Goal: Task Accomplishment & Management: Manage account settings

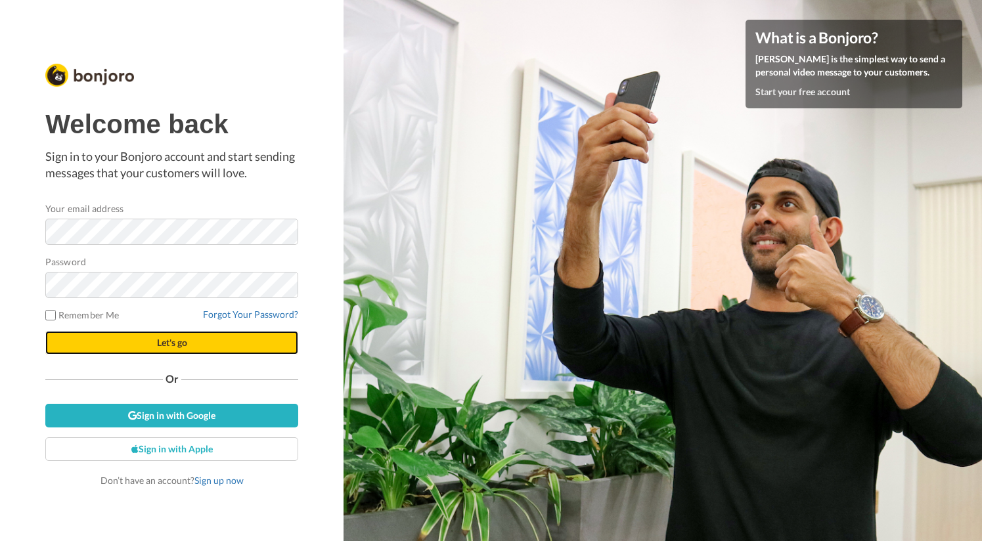
click at [152, 337] on button "Let's go" at bounding box center [171, 343] width 253 height 24
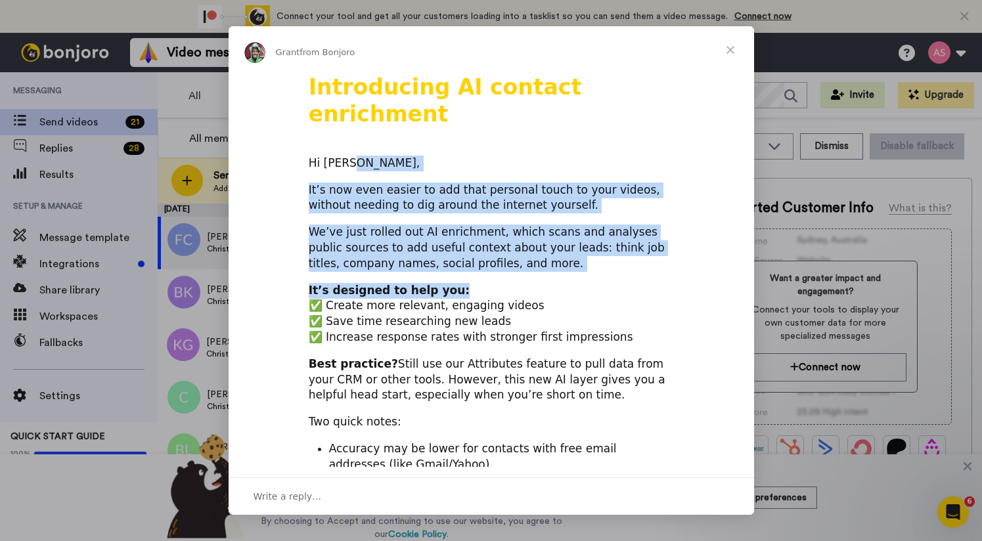
drag, startPoint x: 465, startPoint y: 141, endPoint x: 533, endPoint y: 271, distance: 146.6
click at [530, 266] on div "Introducing AI contact enrichment Hi Andy, It’s now even easier to add that per…" at bounding box center [492, 524] width 526 height 901
click at [519, 225] on div "We’ve just rolled out AI enrichment, which scans and analyses public sources to…" at bounding box center [491, 248] width 365 height 47
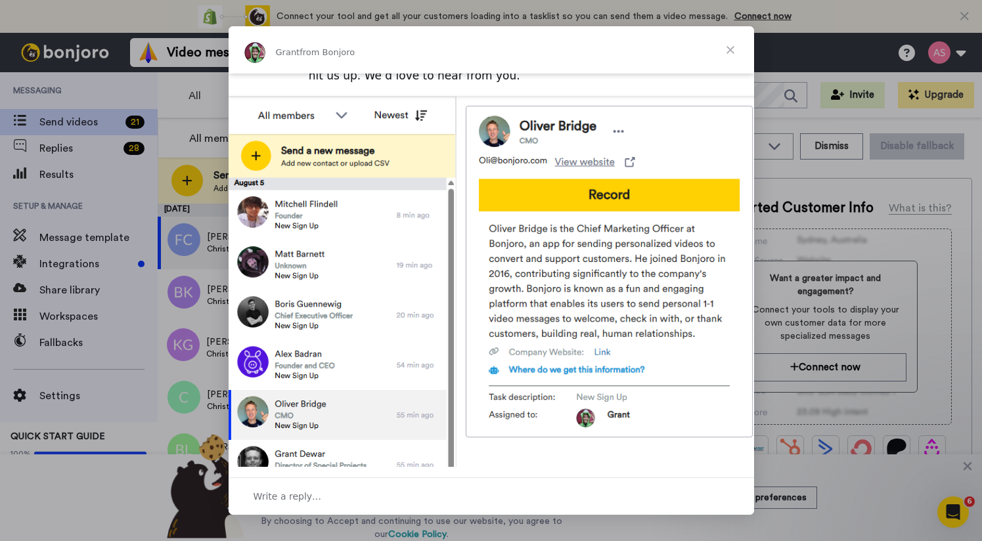
scroll to position [481, 0]
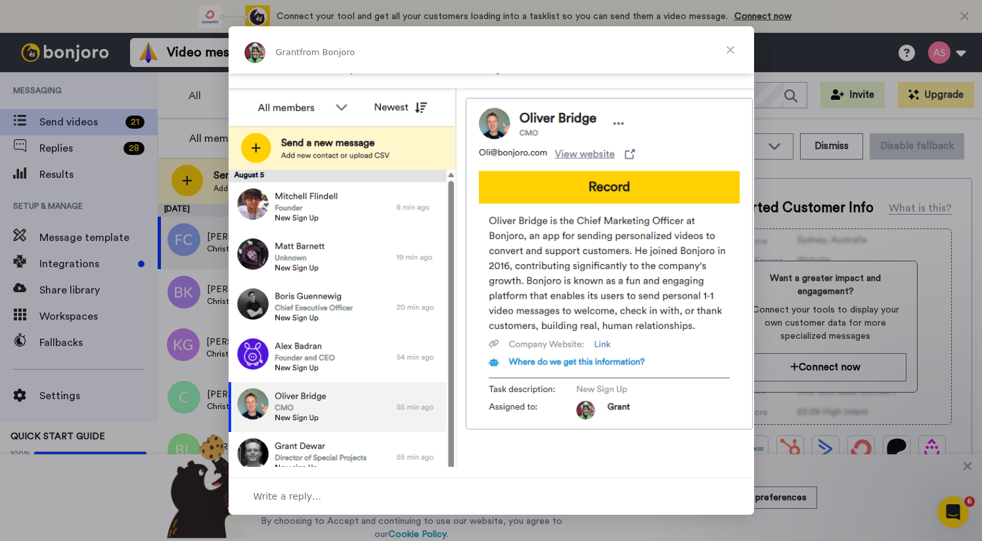
click at [720, 45] on span "Close" at bounding box center [730, 49] width 47 height 47
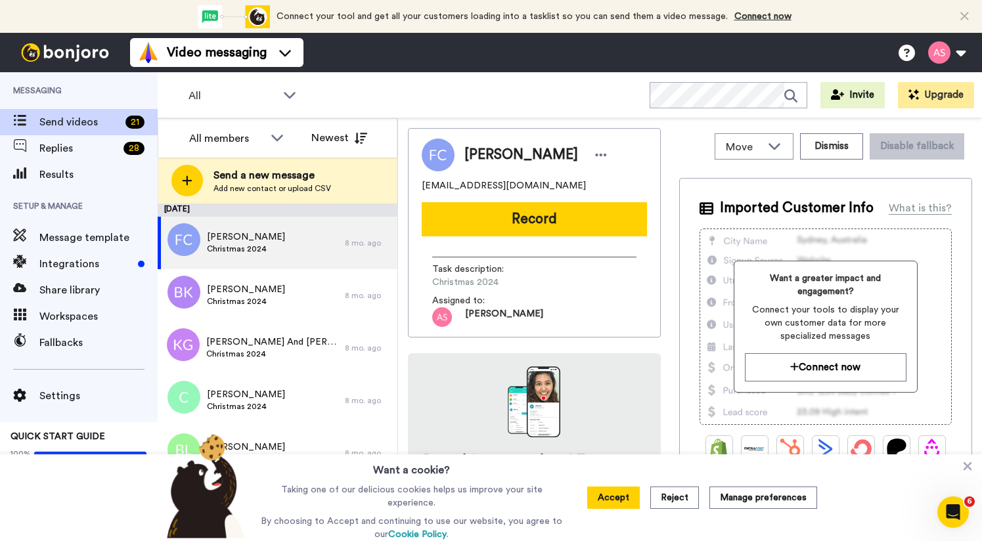
click at [59, 118] on span "Send videos" at bounding box center [79, 122] width 81 height 16
click at [66, 271] on span "Integrations" at bounding box center [85, 264] width 93 height 16
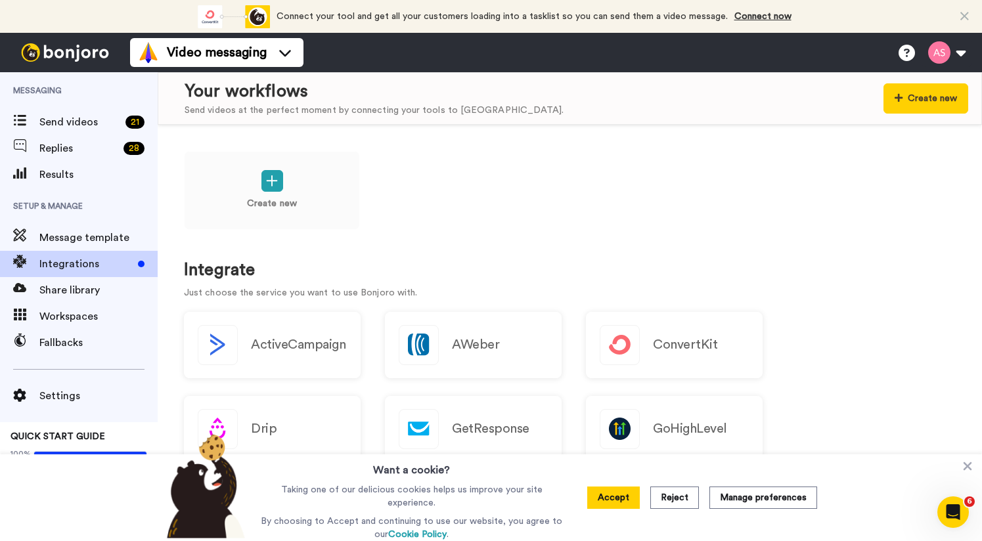
click at [568, 221] on div "Create new" at bounding box center [570, 199] width 772 height 97
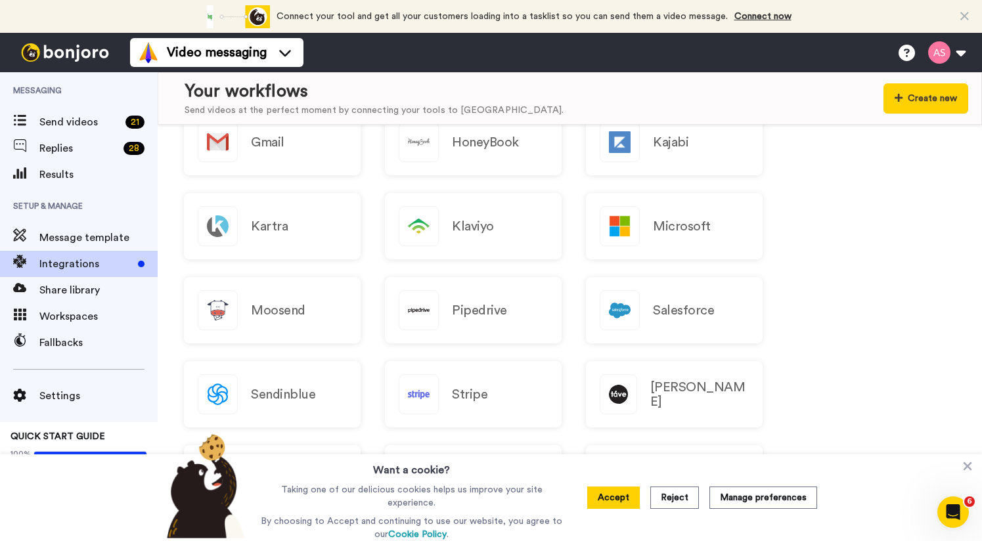
scroll to position [1269, 0]
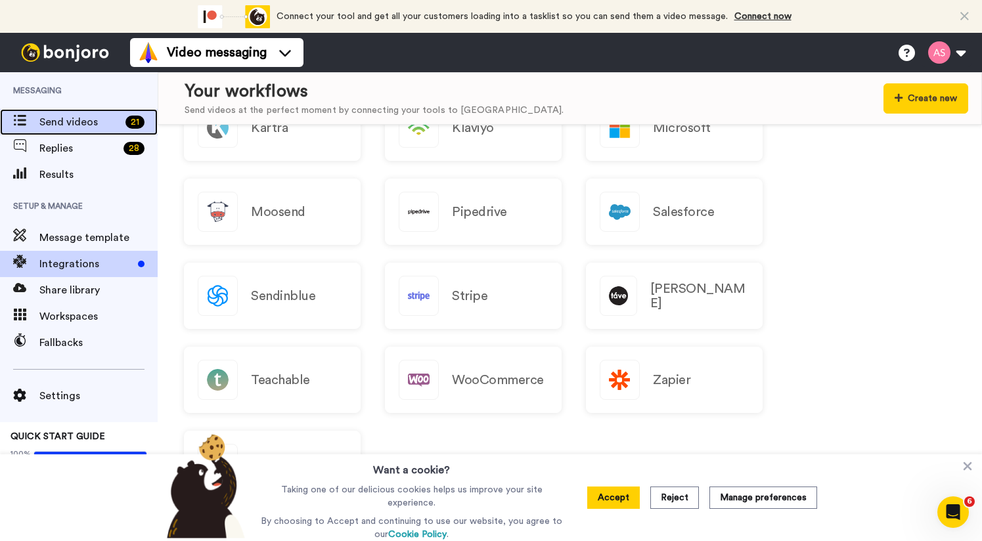
click at [50, 120] on span "Send videos" at bounding box center [79, 122] width 81 height 16
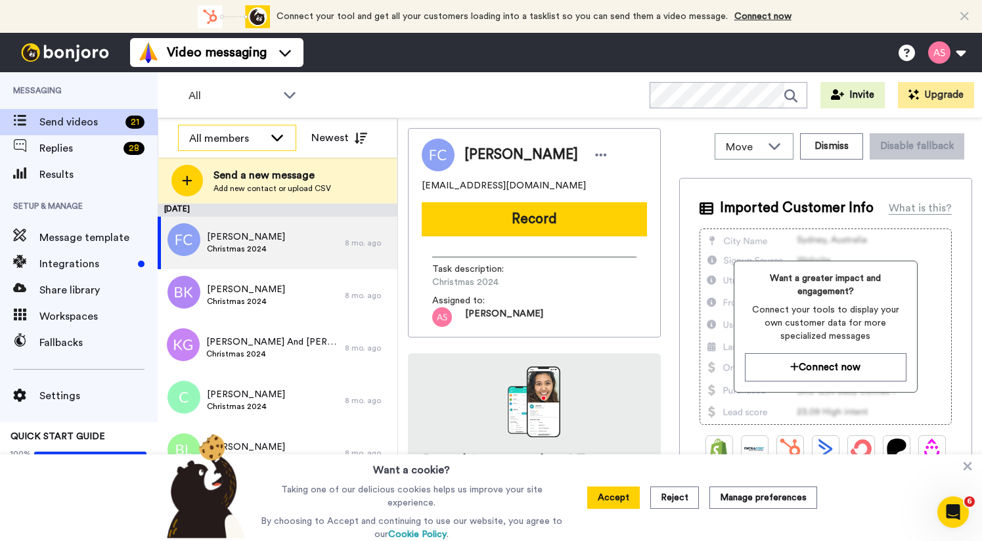
click at [277, 136] on icon at bounding box center [277, 137] width 16 height 13
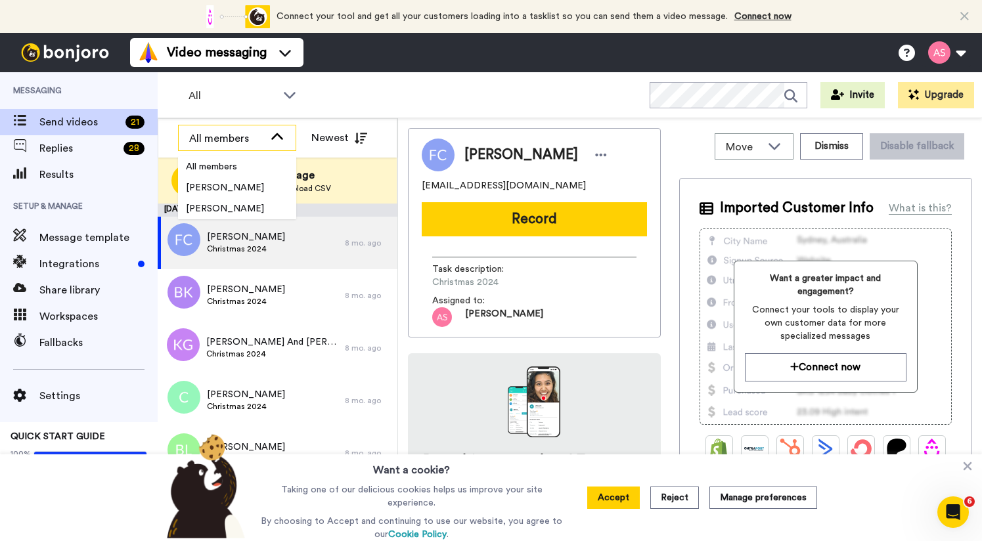
click at [282, 145] on div "All members" at bounding box center [237, 138] width 117 height 26
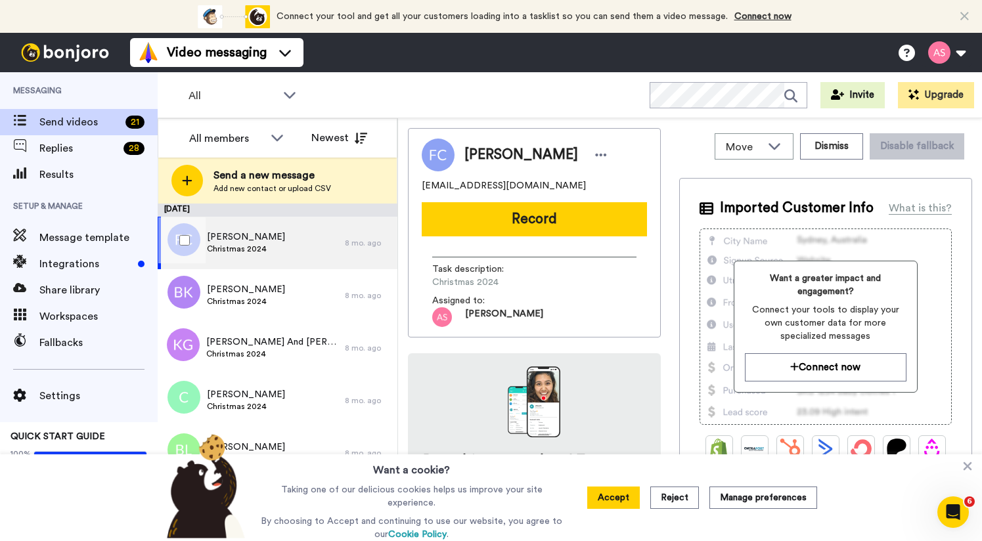
click at [256, 248] on span "Christmas 2024" at bounding box center [246, 249] width 78 height 11
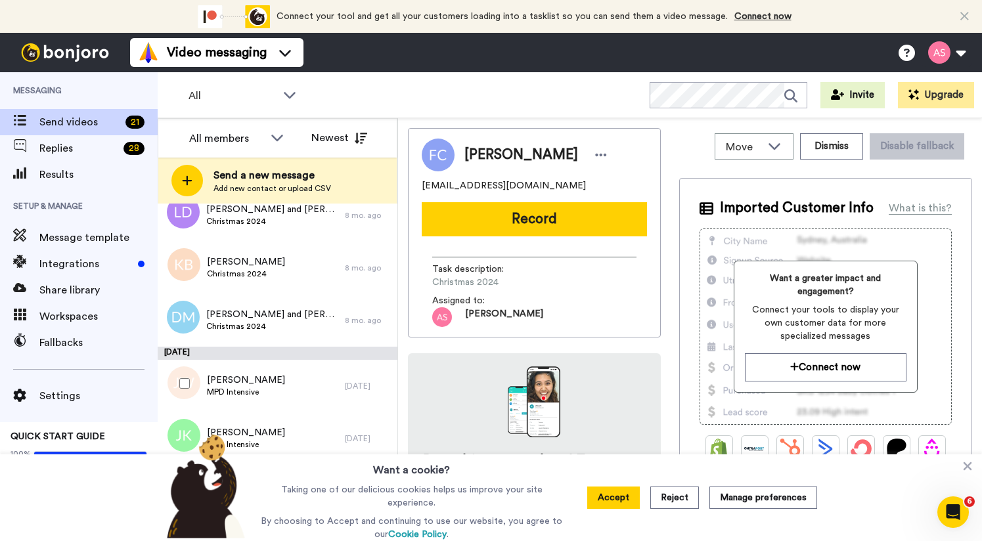
scroll to position [806, 0]
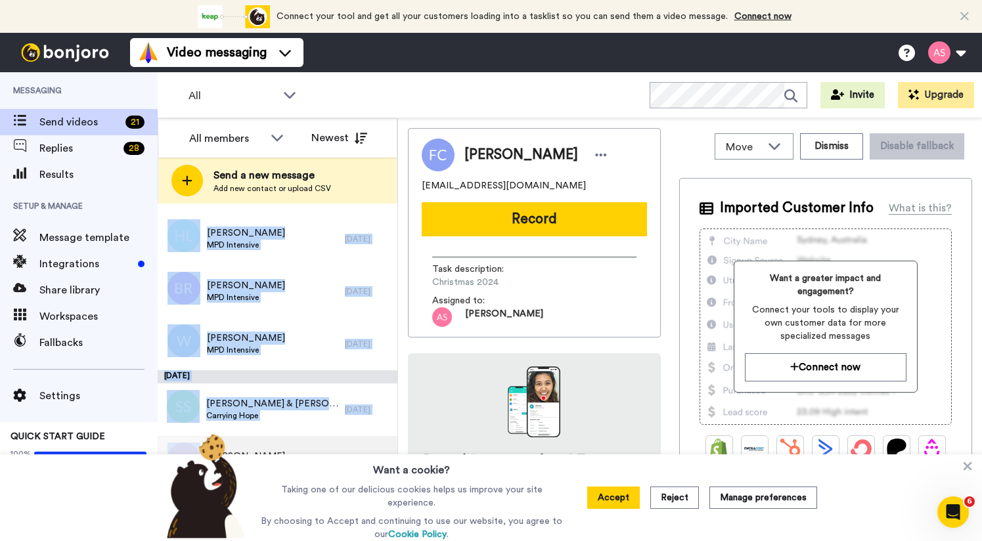
click at [305, 440] on div "Gabe Chin Carrying Hope" at bounding box center [251, 462] width 187 height 53
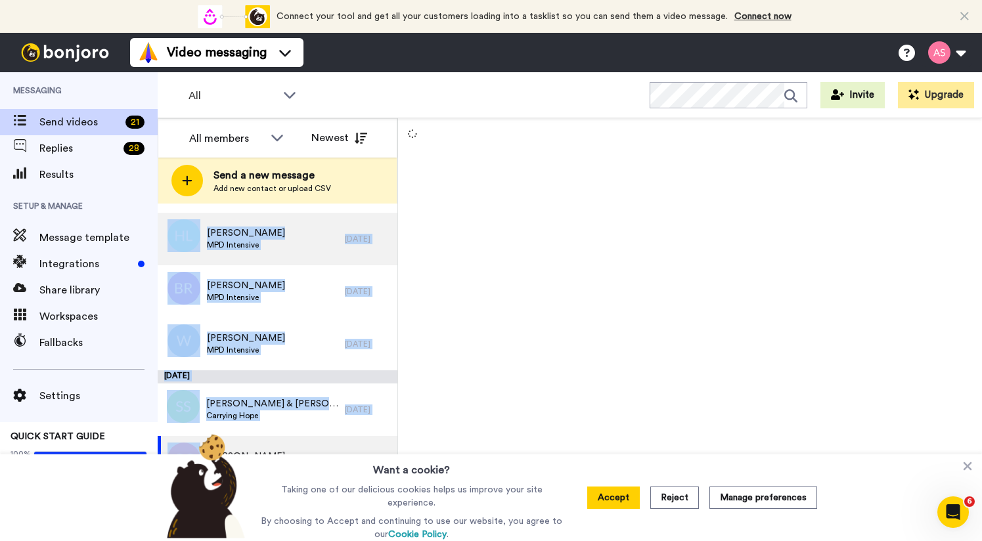
click at [310, 261] on div "Henry Lubemba MPD Intensive" at bounding box center [251, 239] width 187 height 53
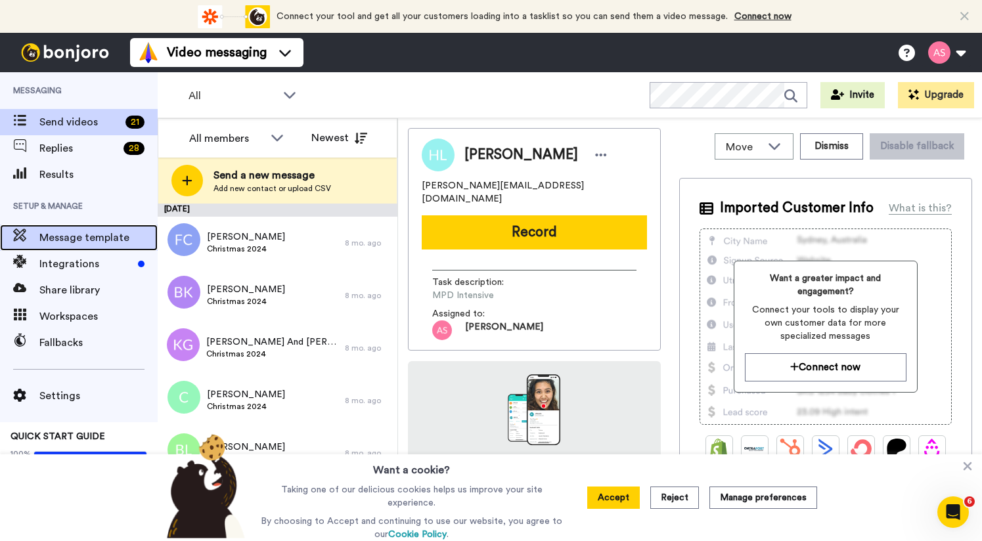
click at [83, 238] on span "Message template" at bounding box center [98, 238] width 118 height 16
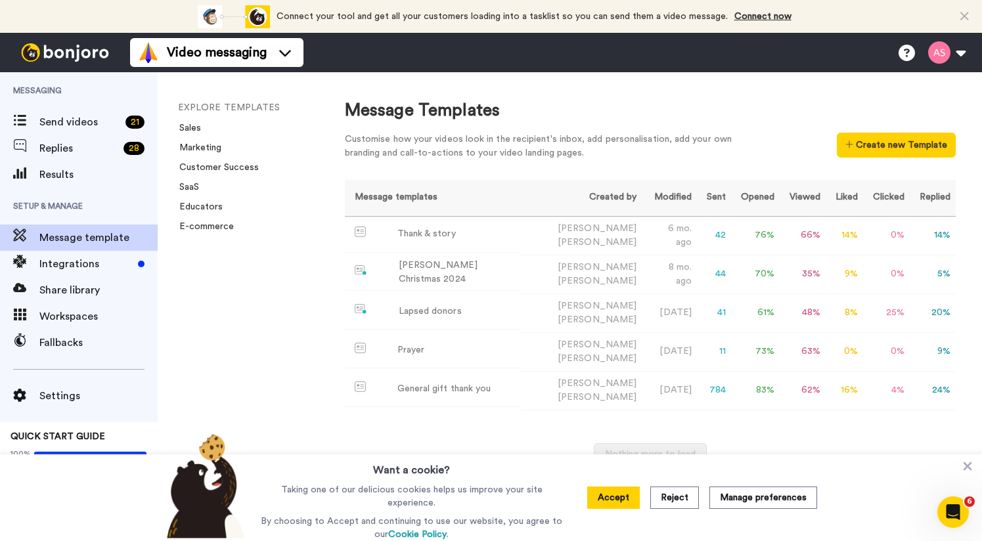
click at [885, 128] on div "Message Templates Customise how your videos look in the recipient's inbox, add …" at bounding box center [650, 133] width 611 height 68
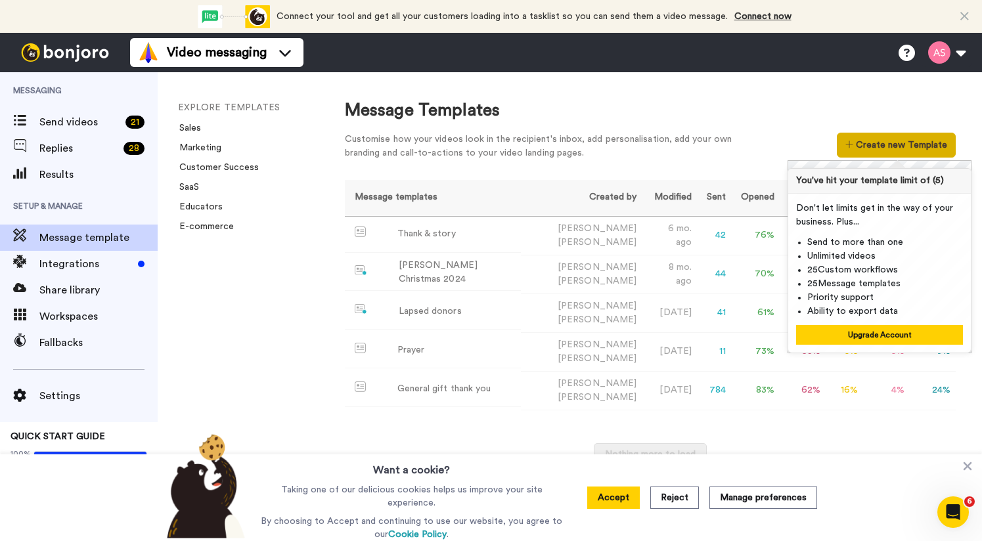
click at [850, 140] on icon at bounding box center [850, 144] width 8 height 9
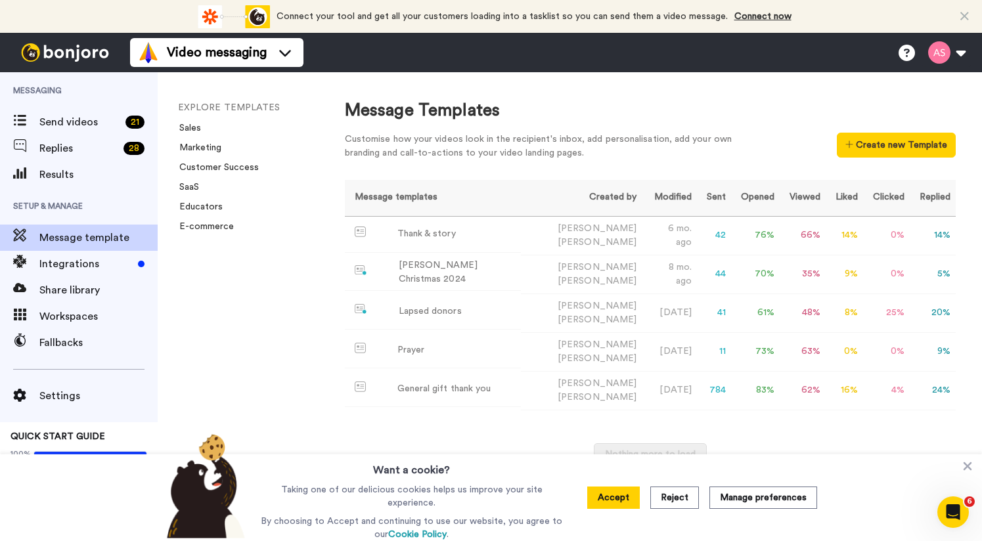
click at [650, 109] on div "Message Templates" at bounding box center [650, 111] width 611 height 24
click at [627, 501] on button "Accept" at bounding box center [613, 498] width 53 height 22
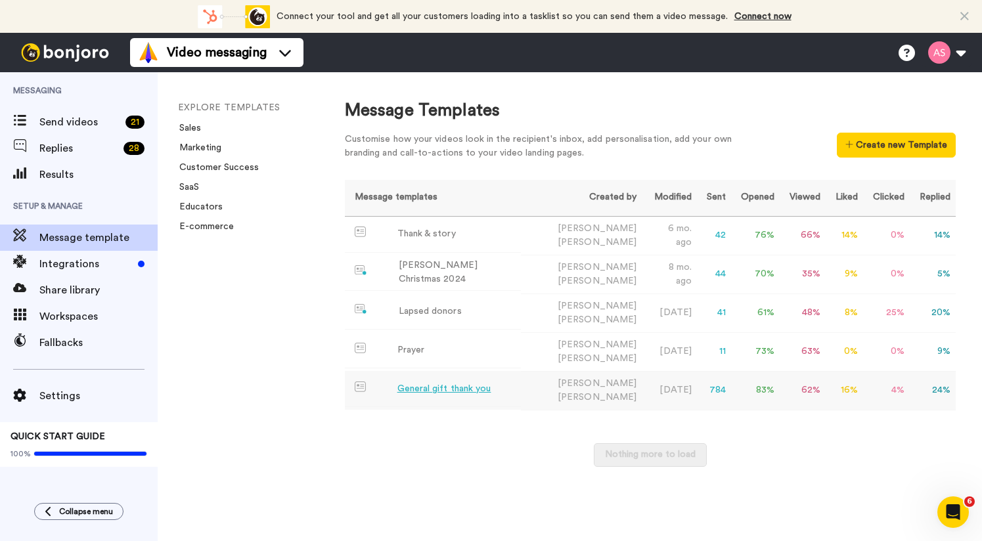
click at [587, 393] on span "Campbell" at bounding box center [597, 397] width 79 height 9
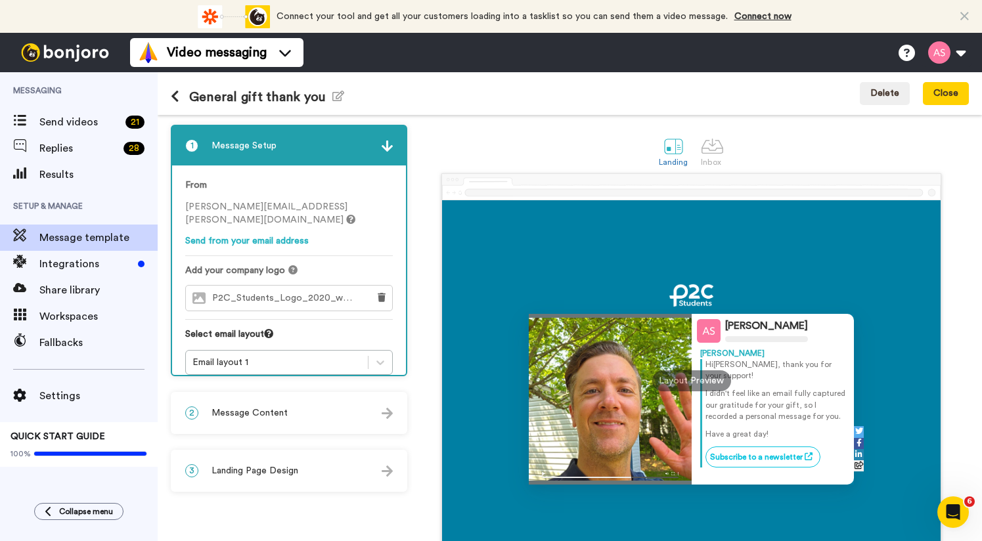
click at [177, 99] on icon at bounding box center [175, 96] width 9 height 13
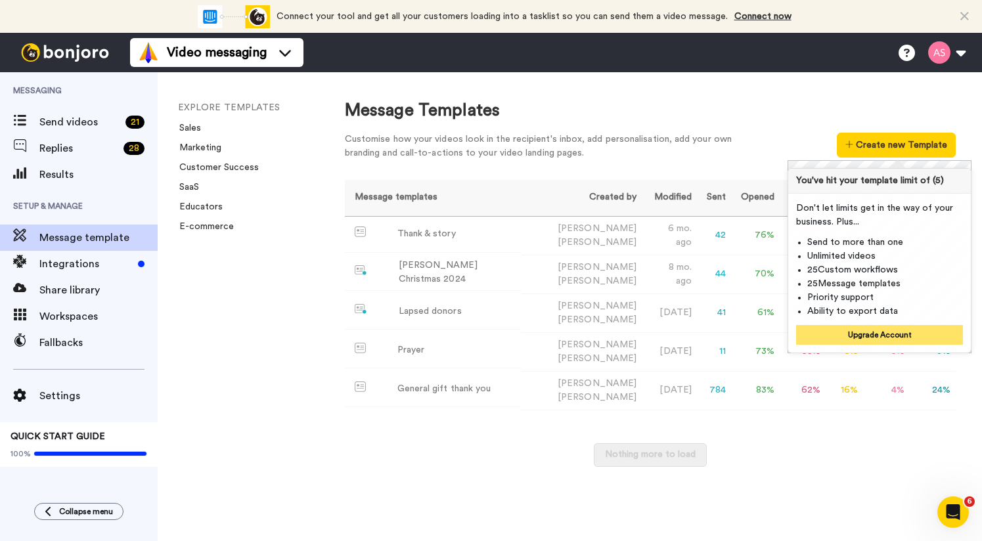
click at [894, 325] on button "Upgrade Account" at bounding box center [879, 335] width 167 height 20
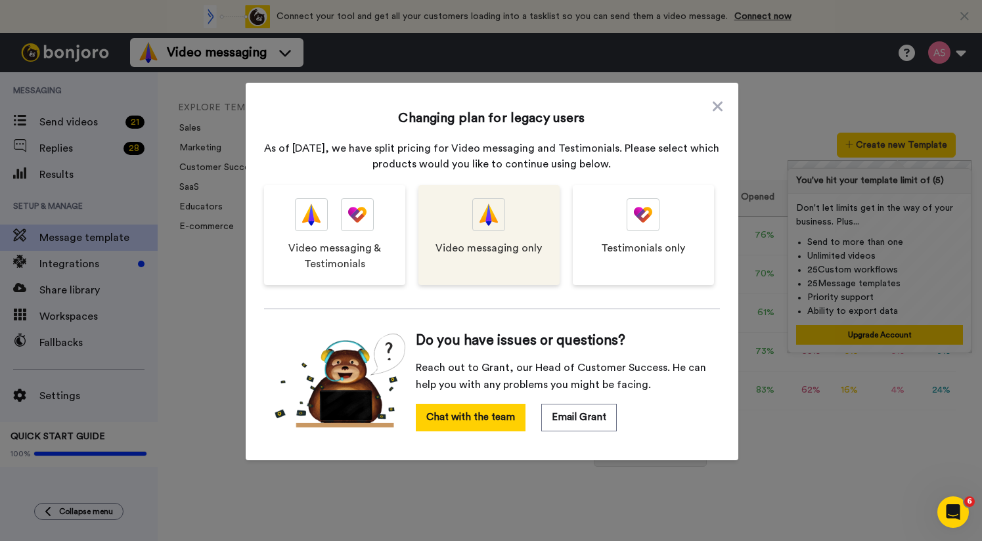
click at [511, 235] on div "Video messaging only" at bounding box center [489, 235] width 141 height 100
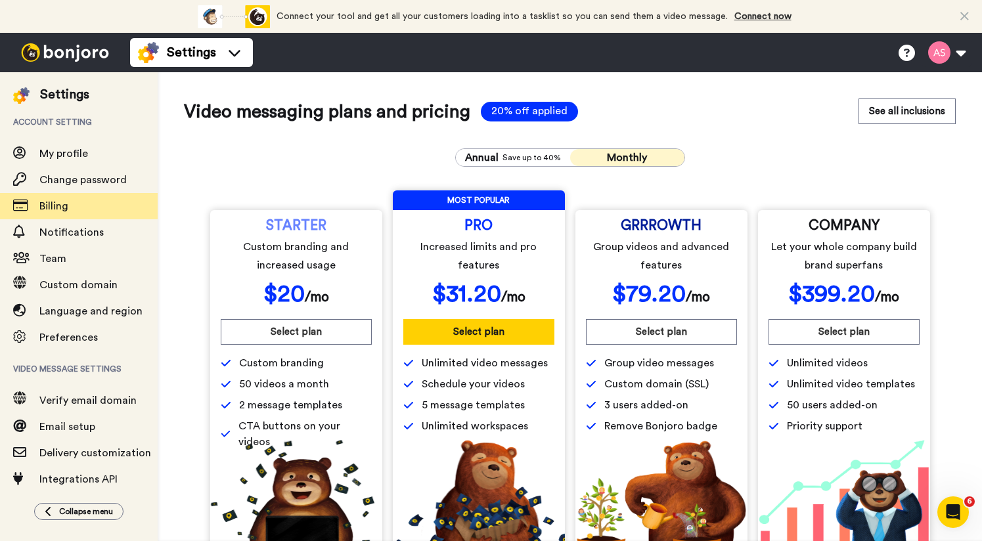
click at [570, 206] on div "STARTER Custom branding and increased usage $ 20 /mo Select plan Custom brandin…" at bounding box center [570, 365] width 720 height 380
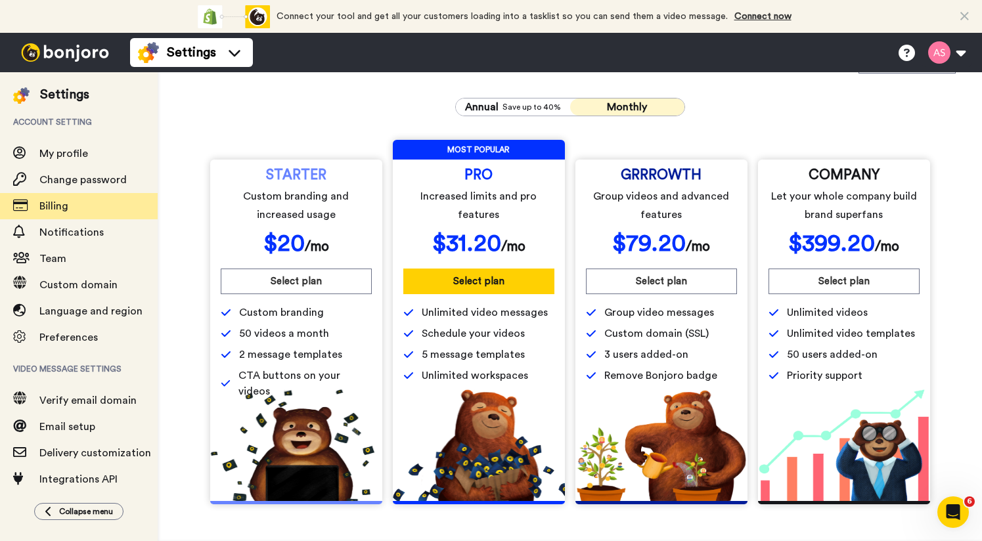
scroll to position [50, 0]
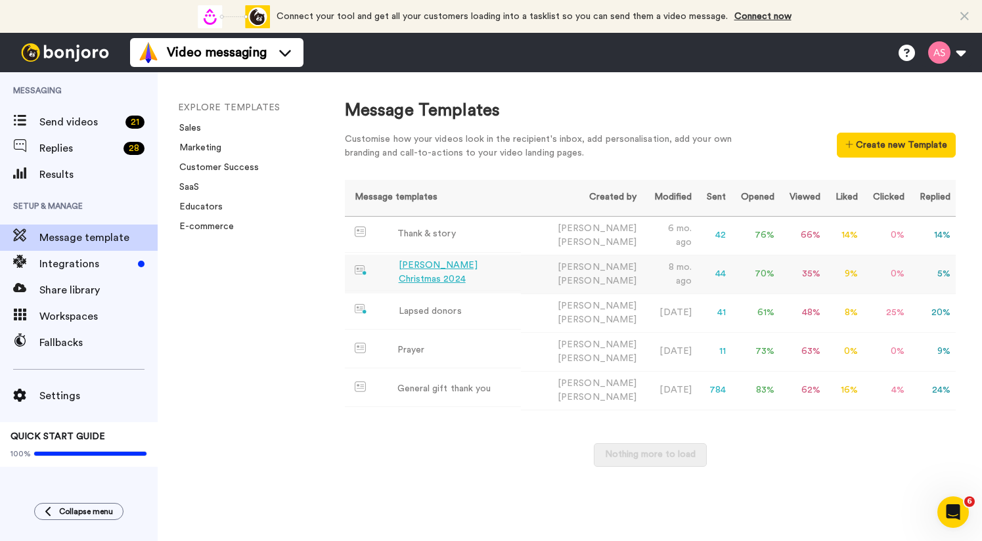
click at [575, 271] on td "Andy Smits" at bounding box center [581, 274] width 121 height 39
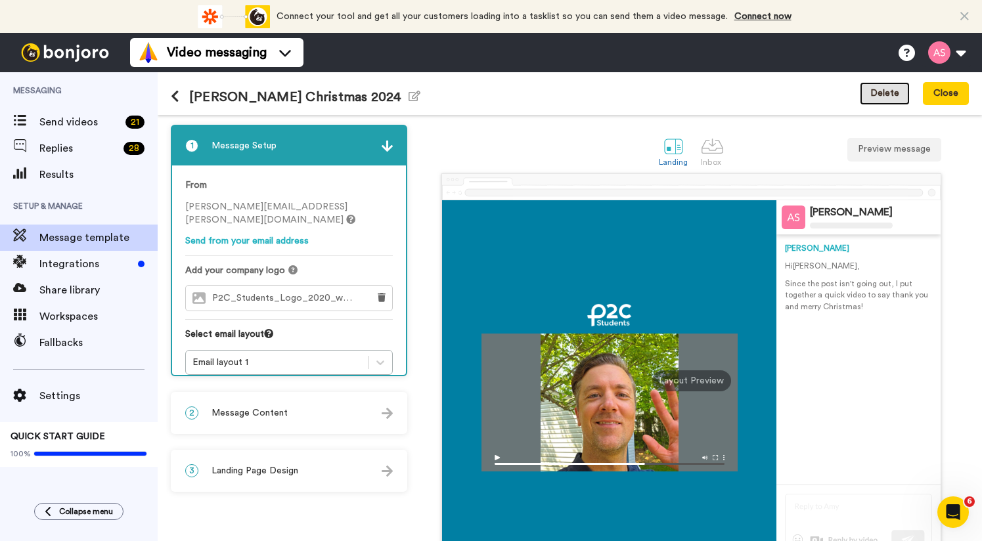
click at [873, 93] on button "Delete" at bounding box center [885, 94] width 50 height 24
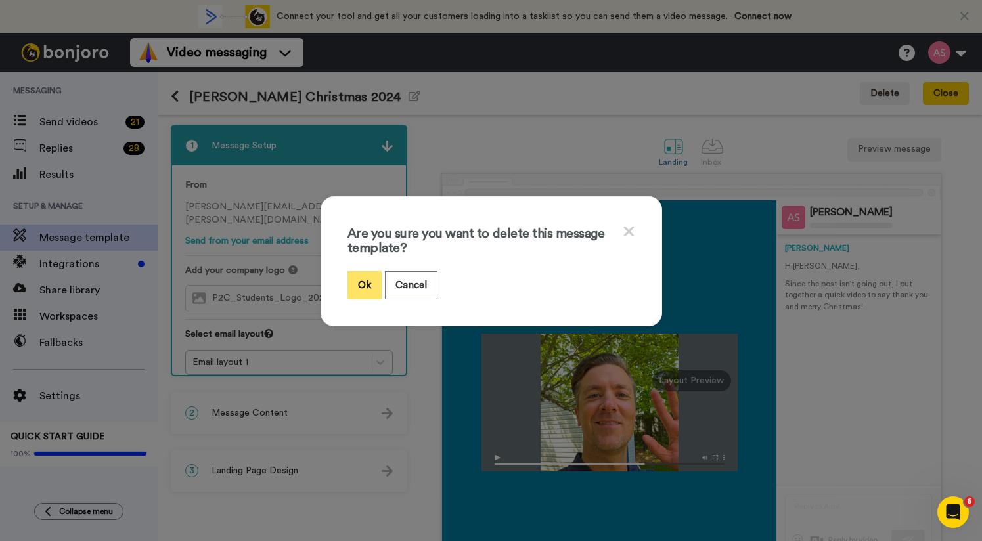
click at [351, 286] on button "Ok" at bounding box center [365, 285] width 34 height 28
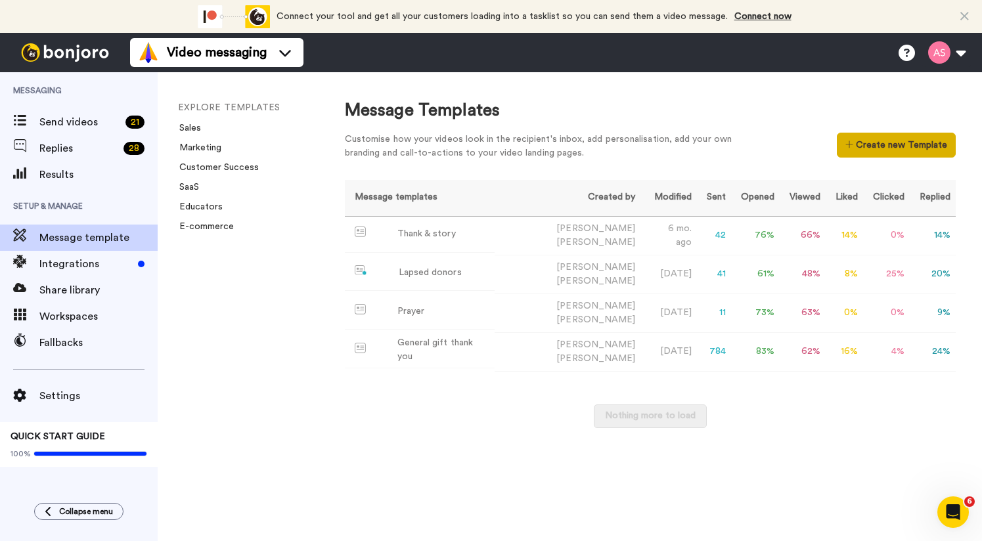
click at [920, 145] on button "Create new Template" at bounding box center [896, 145] width 119 height 25
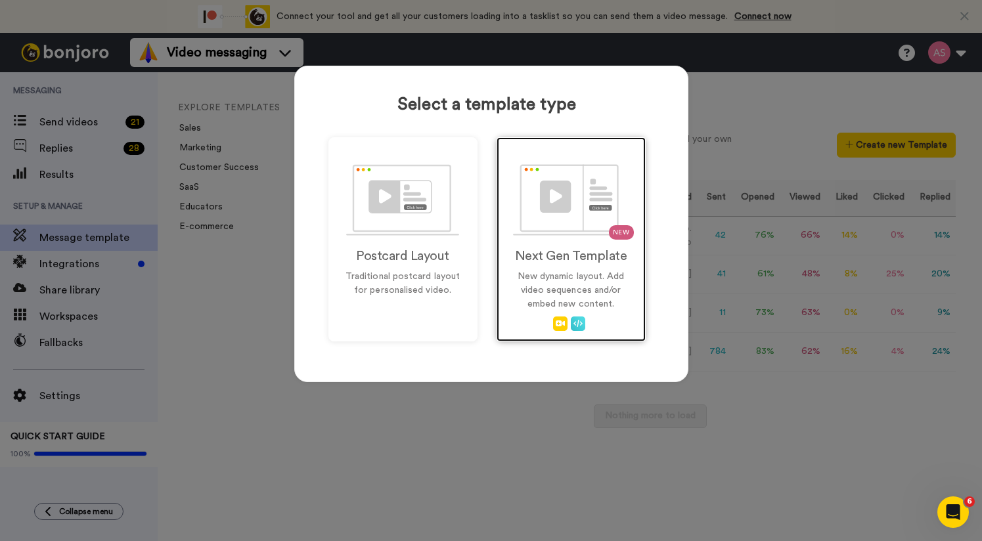
click at [572, 225] on img at bounding box center [571, 200] width 116 height 72
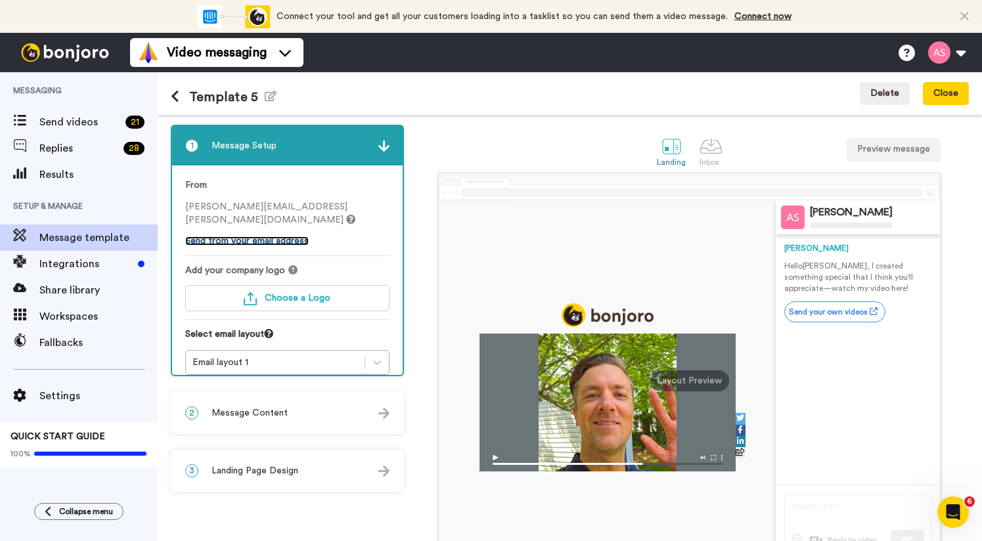
click at [254, 237] on link "Send from your email address" at bounding box center [247, 241] width 124 height 9
click at [225, 264] on span "Add your company logo" at bounding box center [235, 270] width 100 height 13
click at [700, 154] on div at bounding box center [711, 146] width 23 height 23
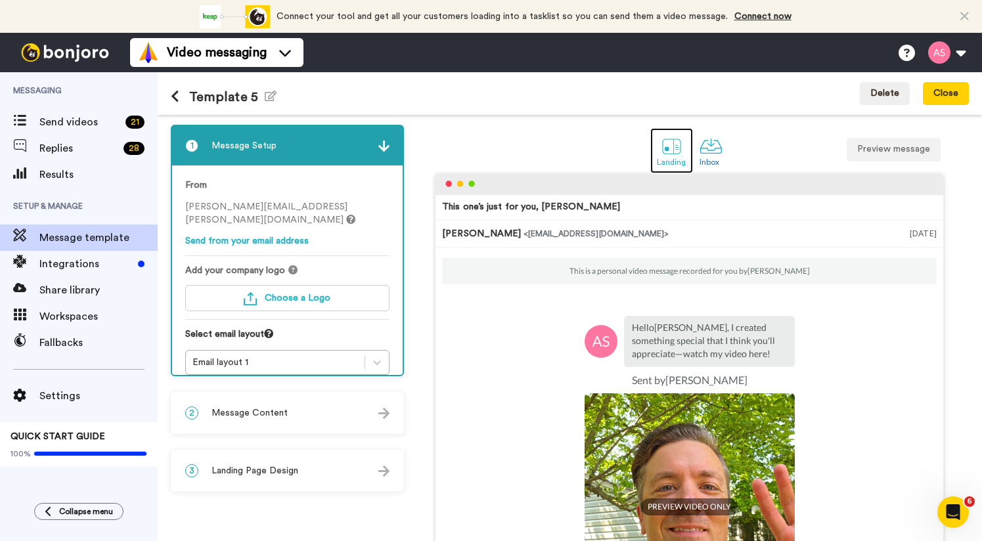
click at [684, 144] on link "Landing" at bounding box center [671, 150] width 43 height 45
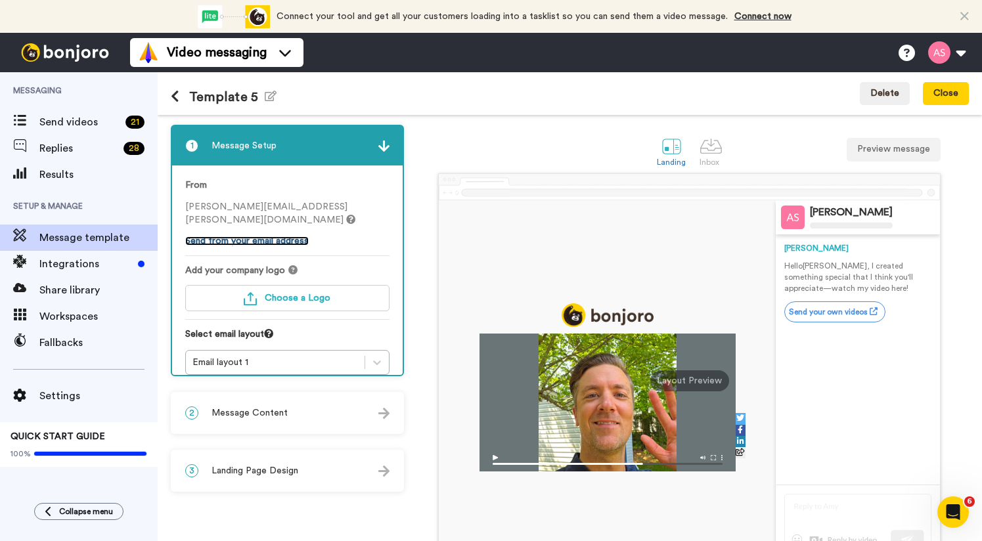
click at [277, 237] on link "Send from your email address" at bounding box center [247, 241] width 124 height 9
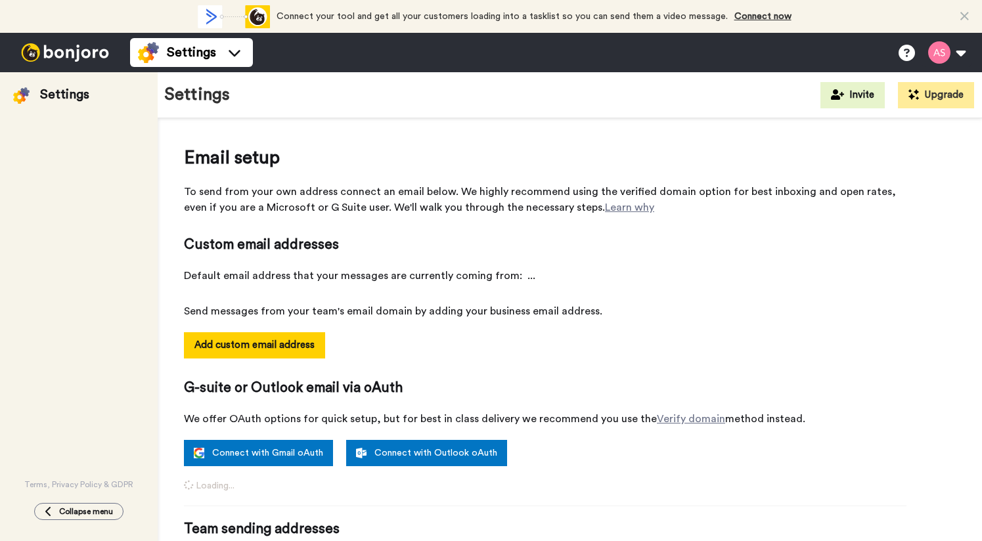
select select "91253"
select select "76160"
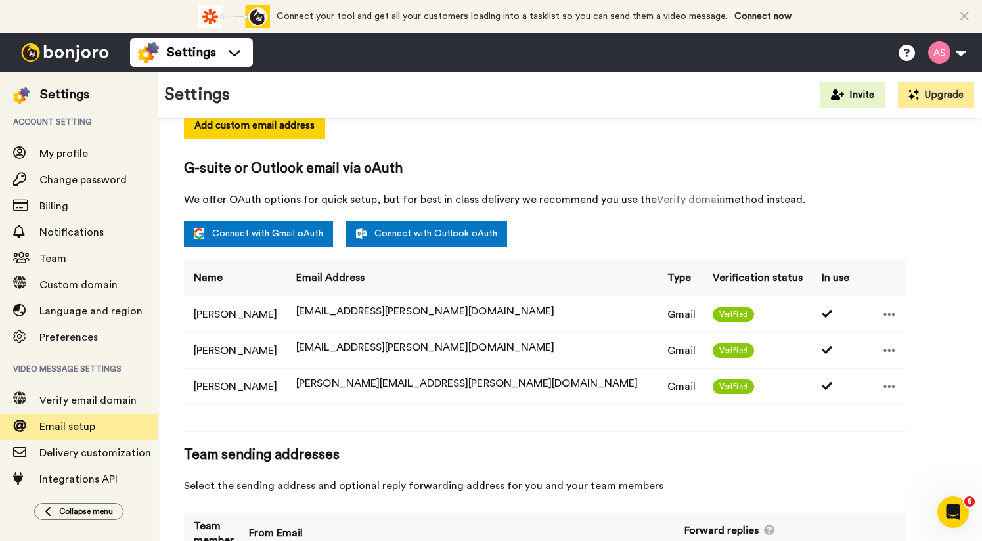
scroll to position [189, 0]
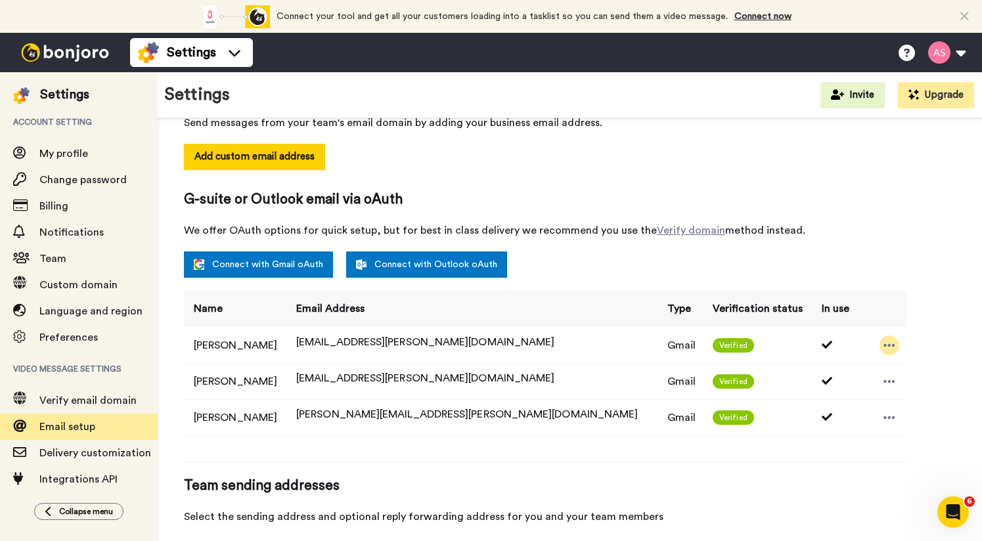
click at [884, 346] on icon at bounding box center [889, 345] width 11 height 3
click at [664, 185] on div "Add custom email address" at bounding box center [545, 167] width 723 height 46
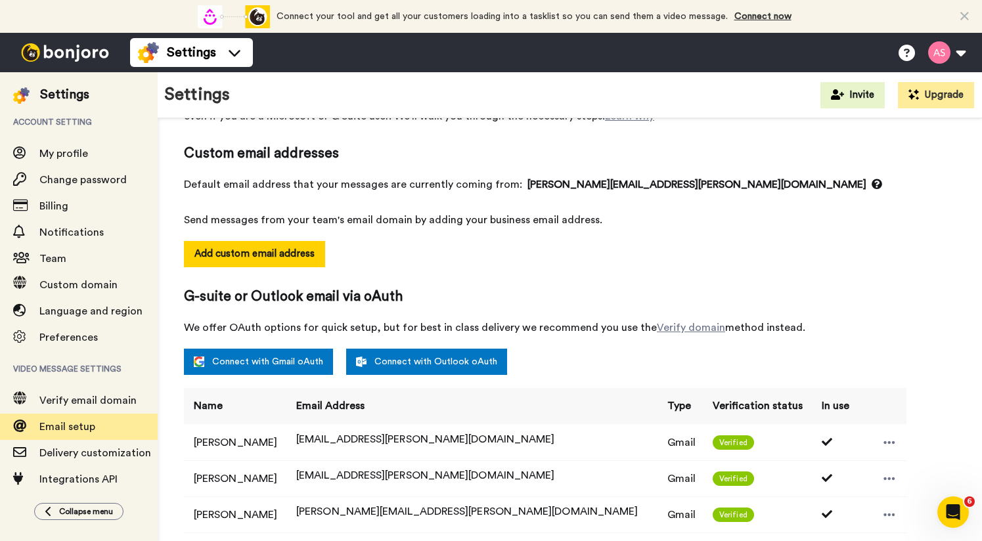
scroll to position [0, 0]
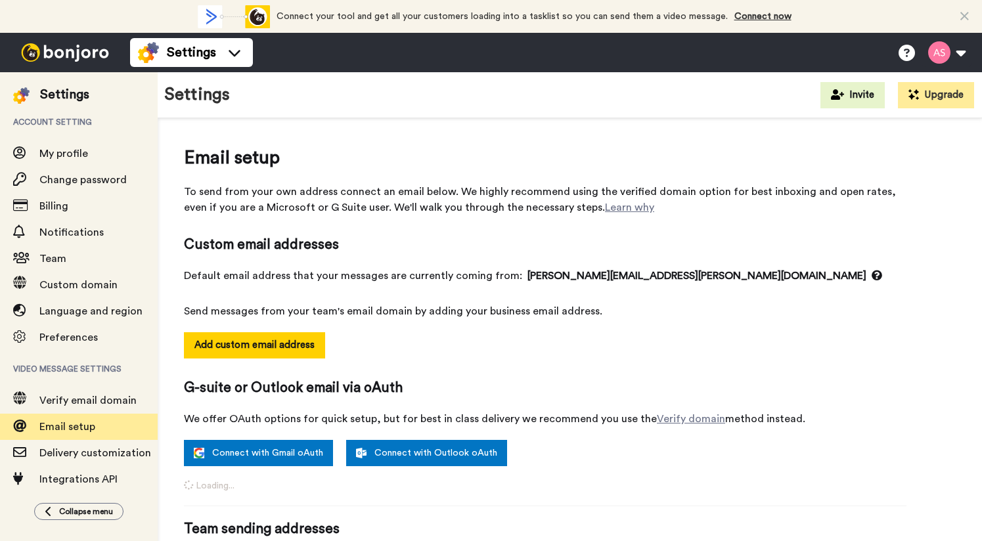
select select "91253"
select select "76160"
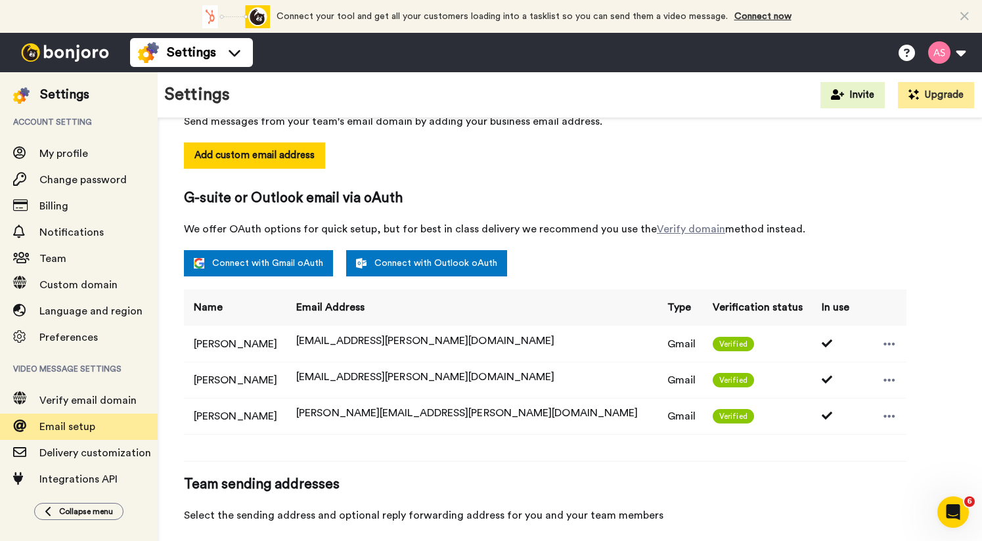
scroll to position [201, 0]
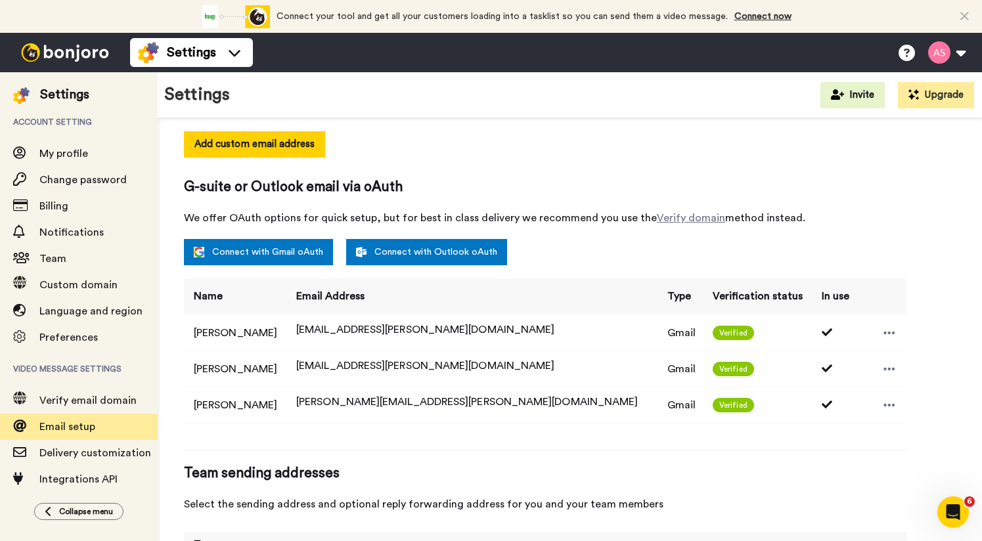
click at [473, 218] on span "We offer OAuth options for quick setup, but for best in class delivery we recom…" at bounding box center [545, 218] width 723 height 16
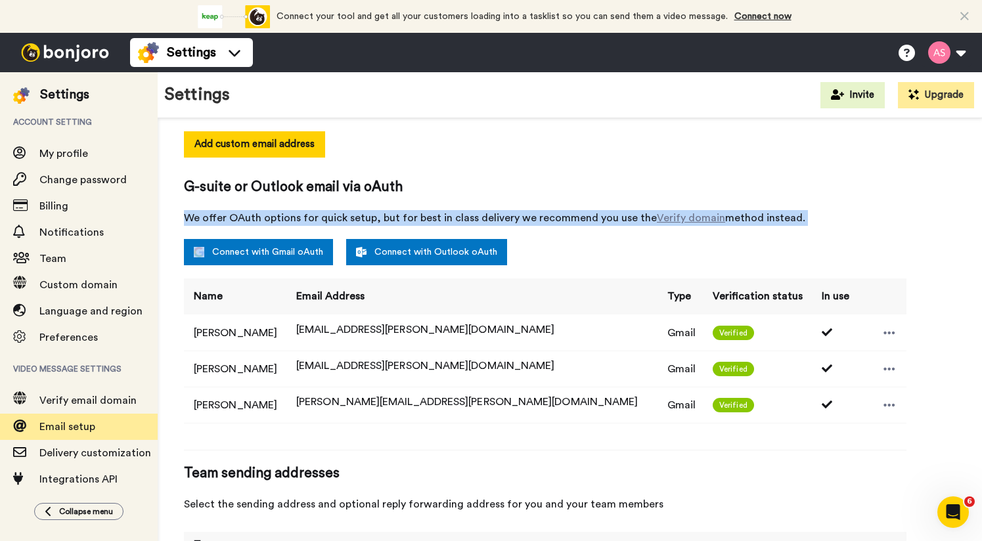
click at [473, 218] on span "We offer OAuth options for quick setup, but for best in class delivery we recom…" at bounding box center [545, 218] width 723 height 16
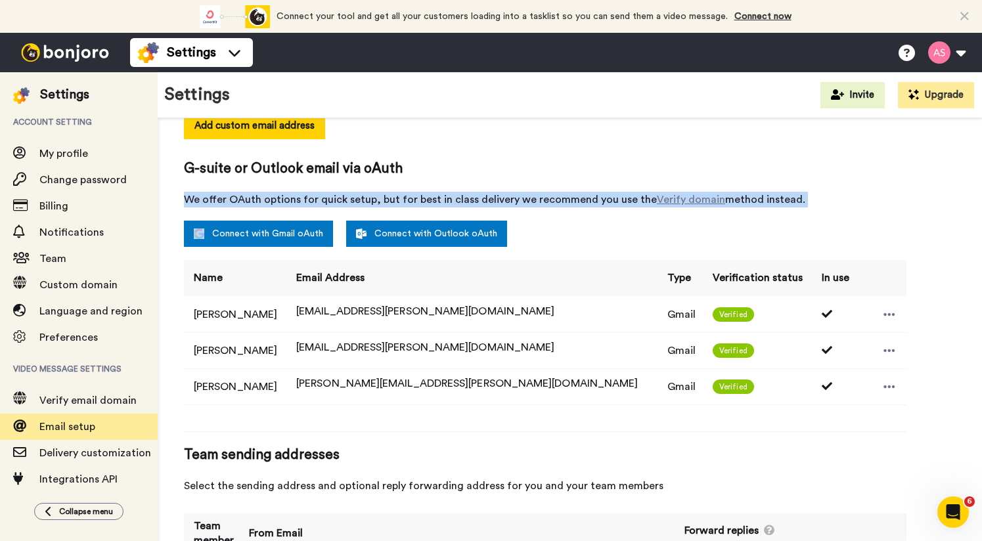
scroll to position [218, 0]
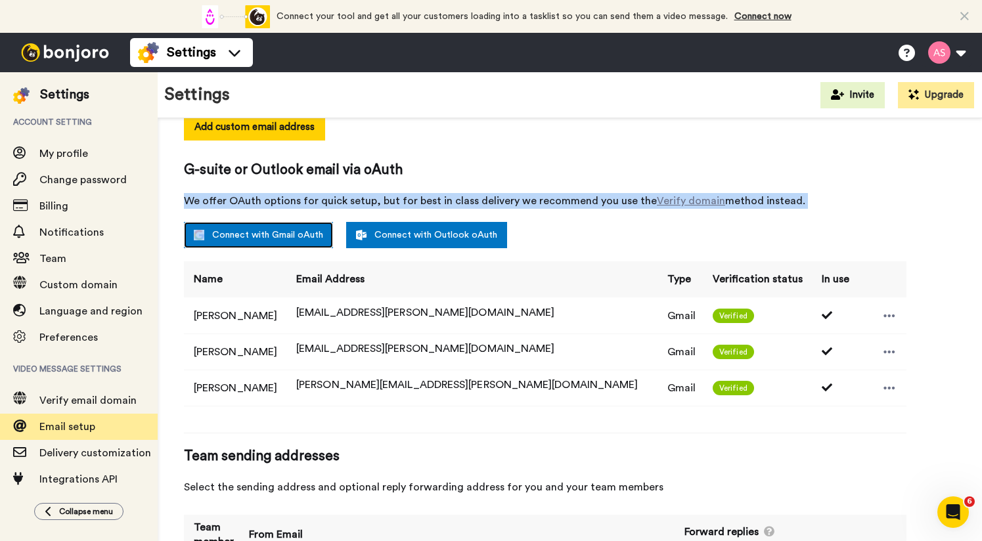
click at [288, 237] on link "Connect with Gmail oAuth" at bounding box center [258, 235] width 149 height 26
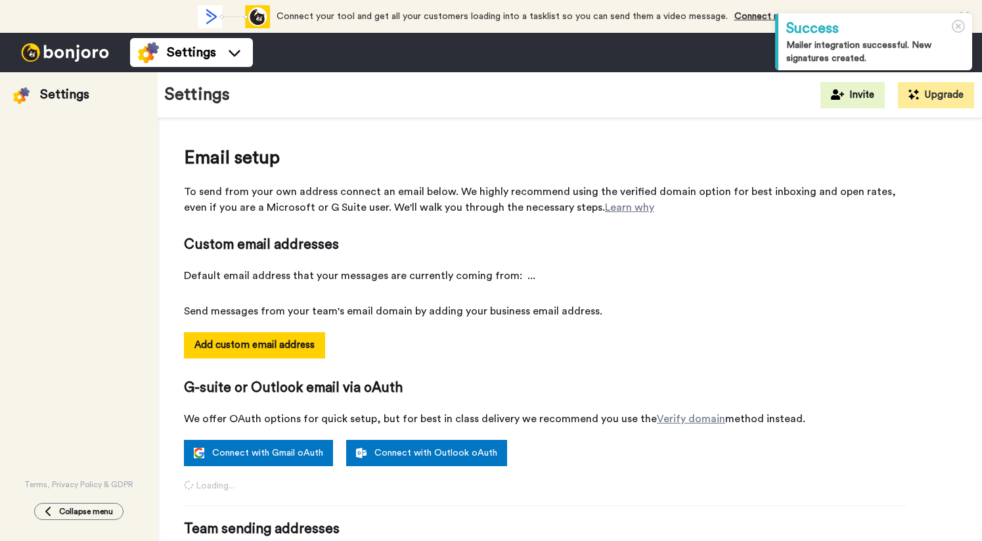
select select "91253"
select select "163736"
select select "76160"
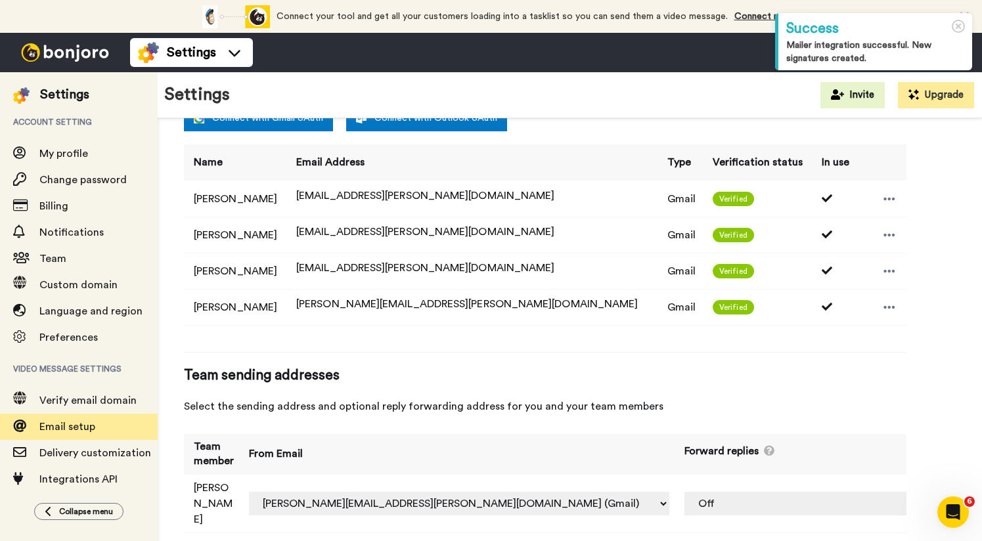
scroll to position [338, 0]
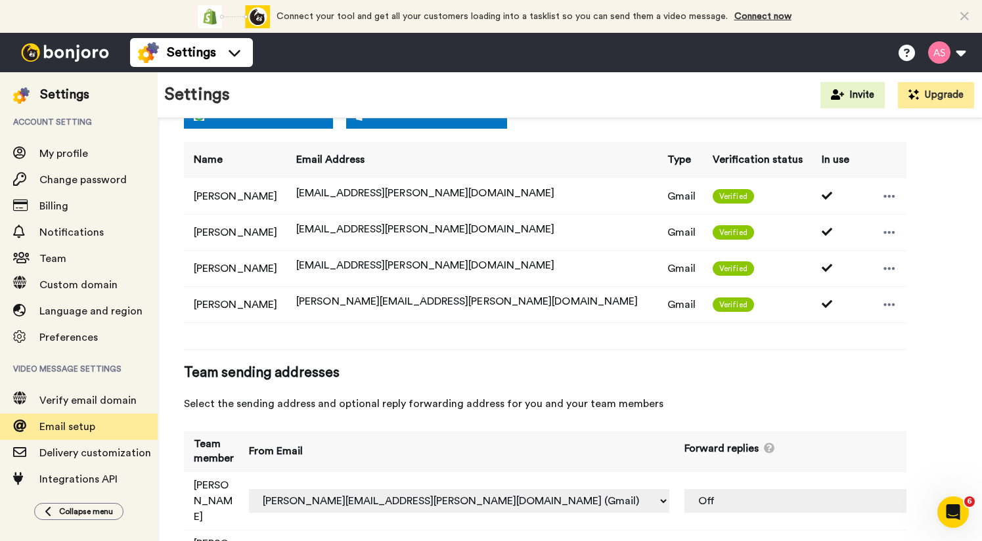
click at [813, 403] on span "Select the sending address and optional reply forwarding address for you and yo…" at bounding box center [545, 404] width 723 height 16
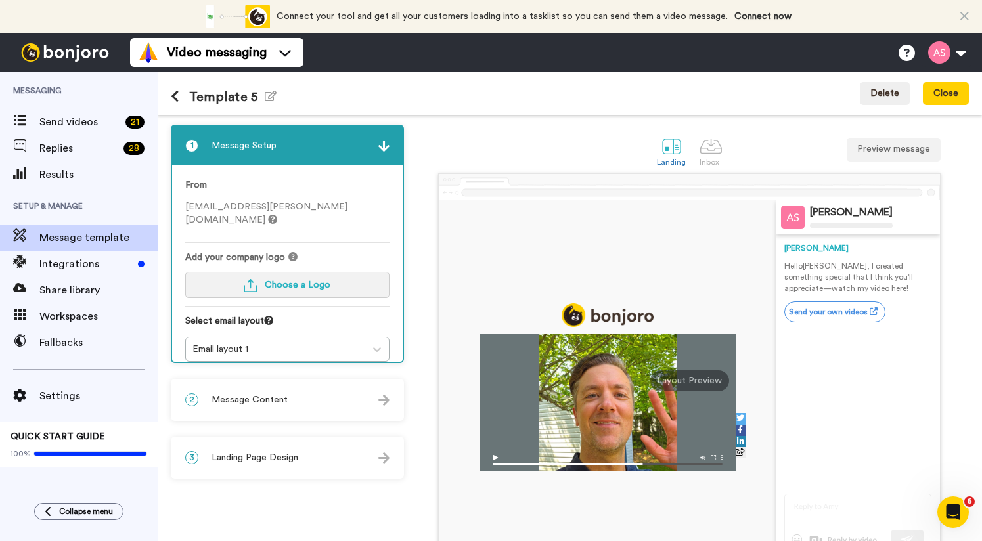
click at [281, 281] on span "Choose a Logo" at bounding box center [298, 285] width 66 height 9
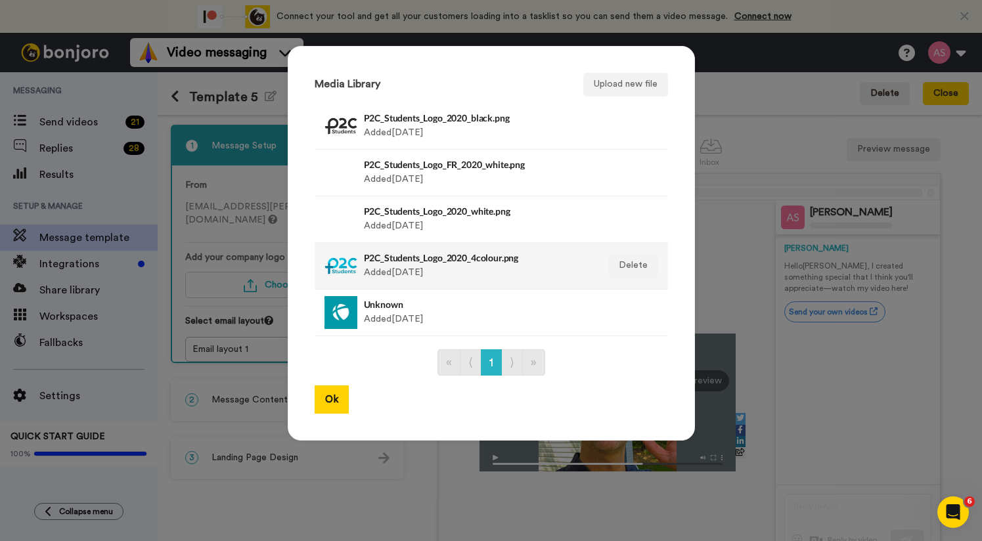
click at [451, 261] on h4 "P2C_Students_Logo_2020_4colour.png" at bounding box center [477, 258] width 227 height 10
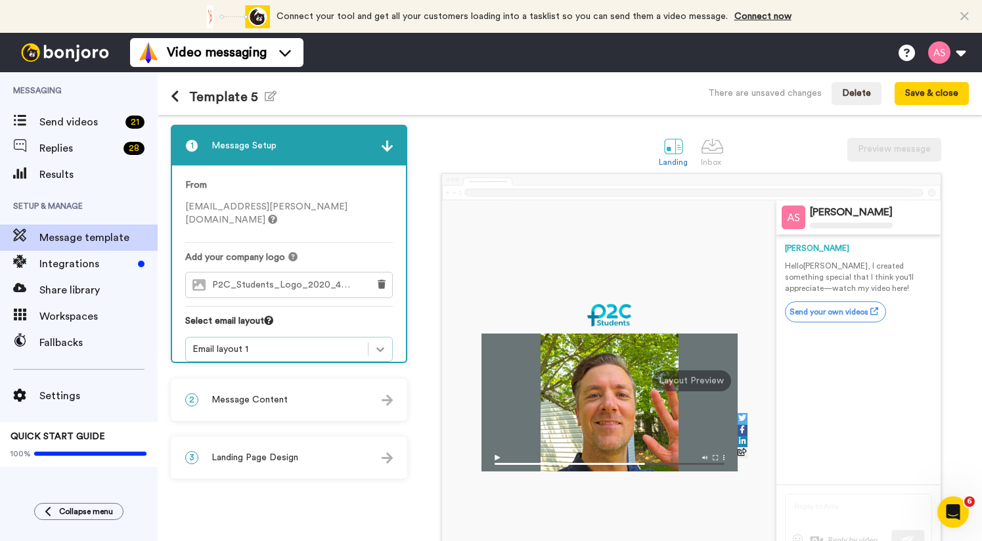
click at [378, 348] on icon at bounding box center [380, 350] width 8 height 5
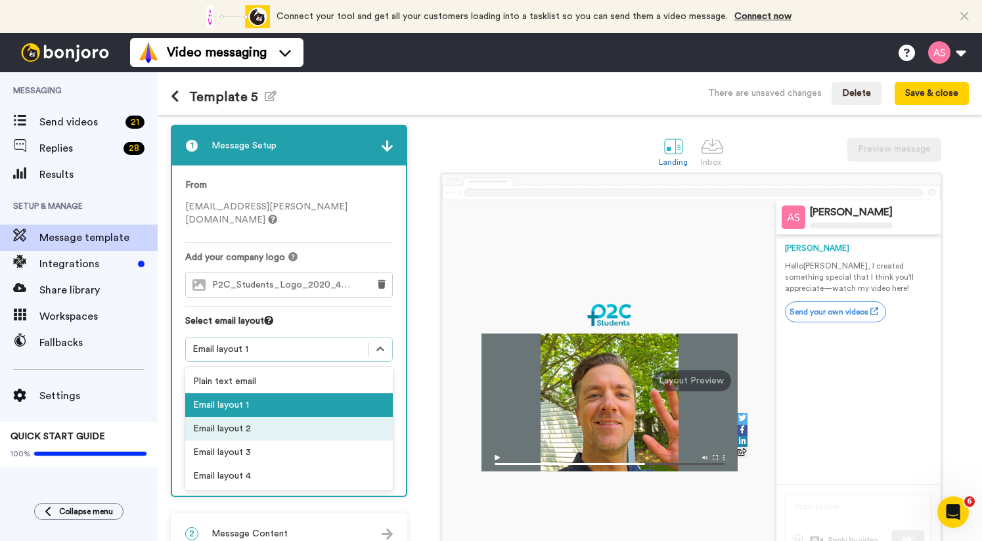
click at [292, 417] on div "Email layout 2" at bounding box center [289, 429] width 208 height 24
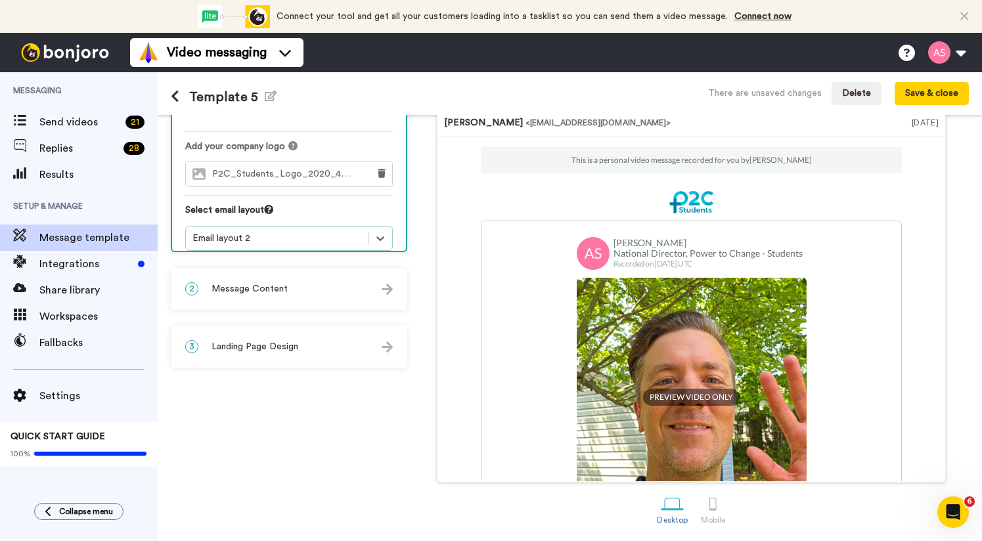
scroll to position [109, 0]
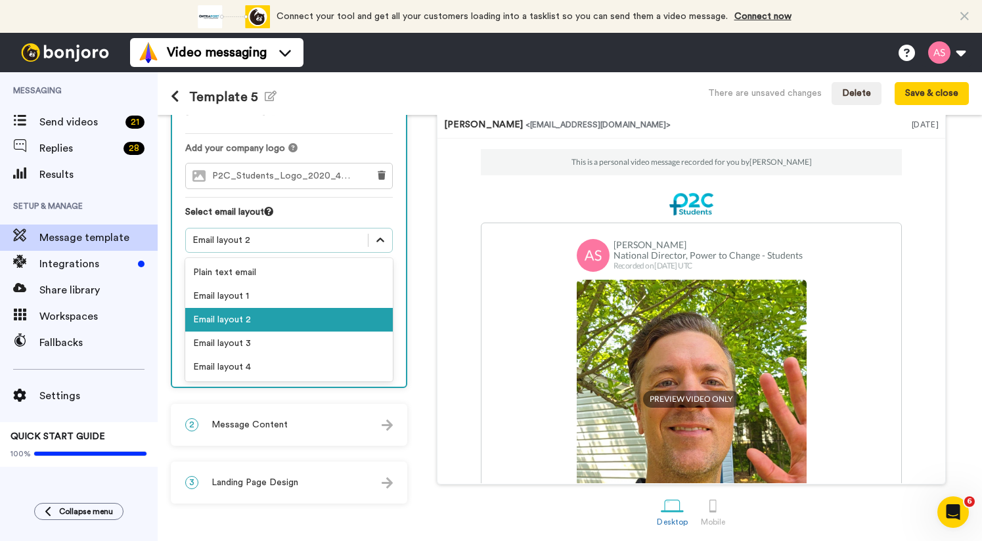
click at [386, 234] on icon at bounding box center [380, 240] width 13 height 13
click at [306, 332] on div "Email layout 3" at bounding box center [289, 344] width 208 height 24
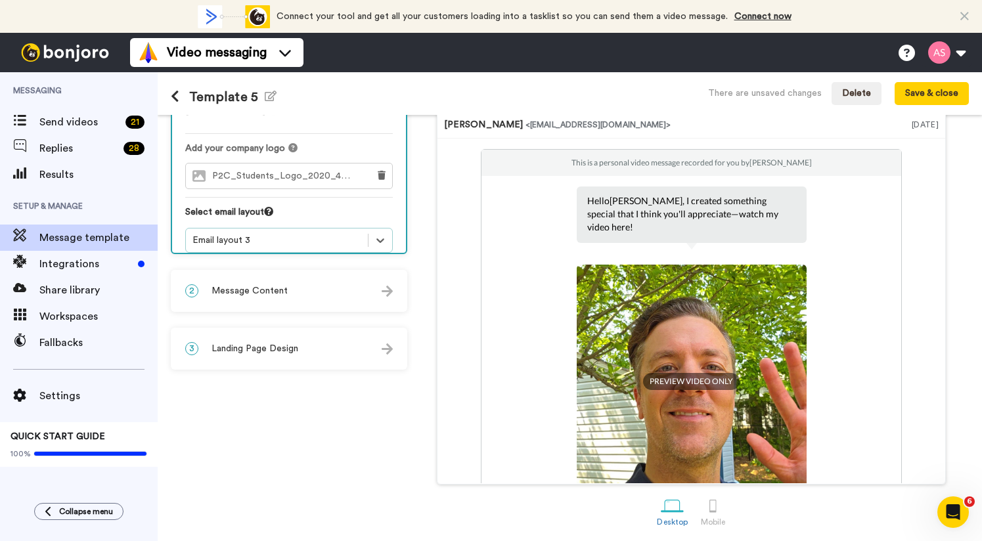
click at [336, 234] on div "Email layout 3" at bounding box center [277, 240] width 169 height 13
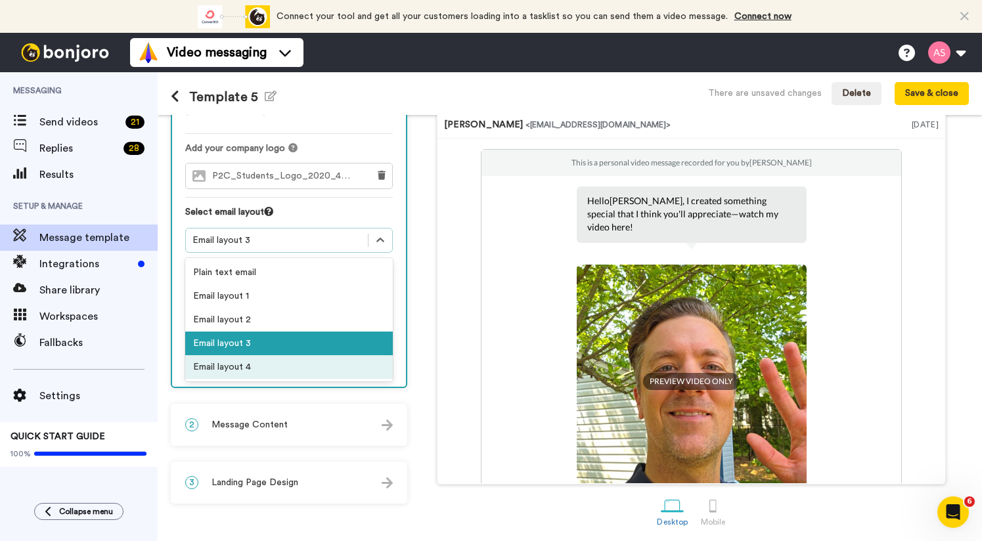
click at [296, 355] on div "Email layout 4" at bounding box center [289, 367] width 208 height 24
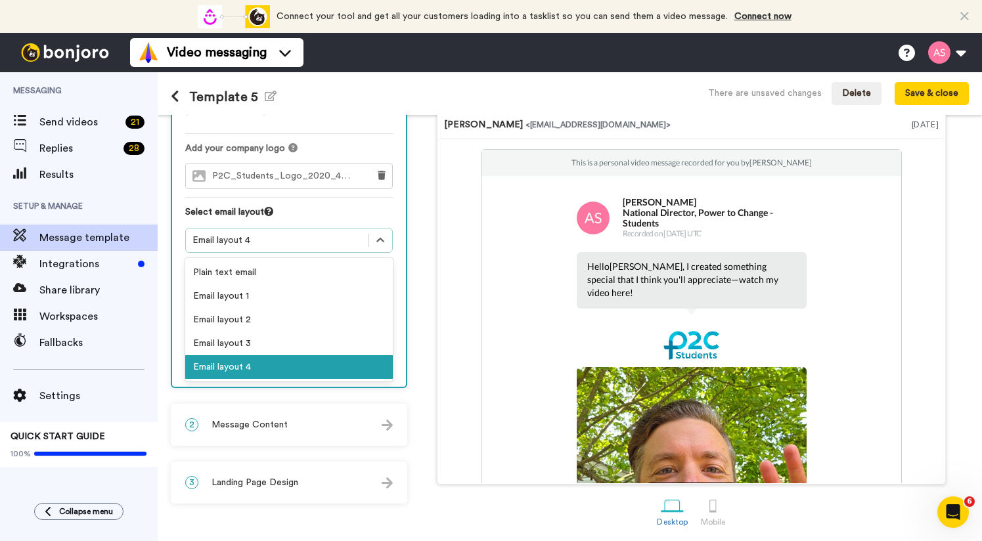
click at [307, 234] on div "Email layout 4" at bounding box center [277, 240] width 169 height 13
click at [288, 289] on div "Email layout 1" at bounding box center [289, 296] width 208 height 24
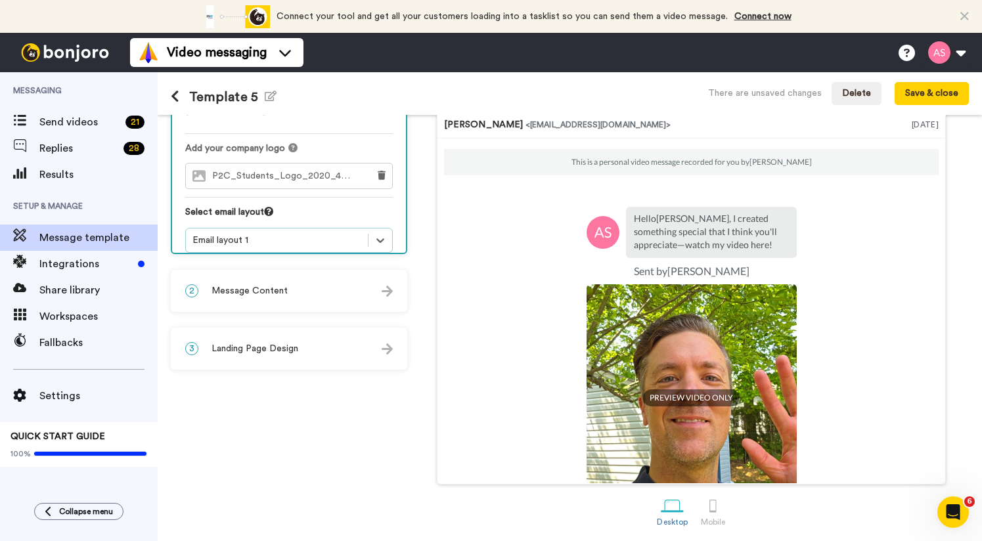
click at [296, 234] on div "Email layout 1" at bounding box center [277, 240] width 169 height 13
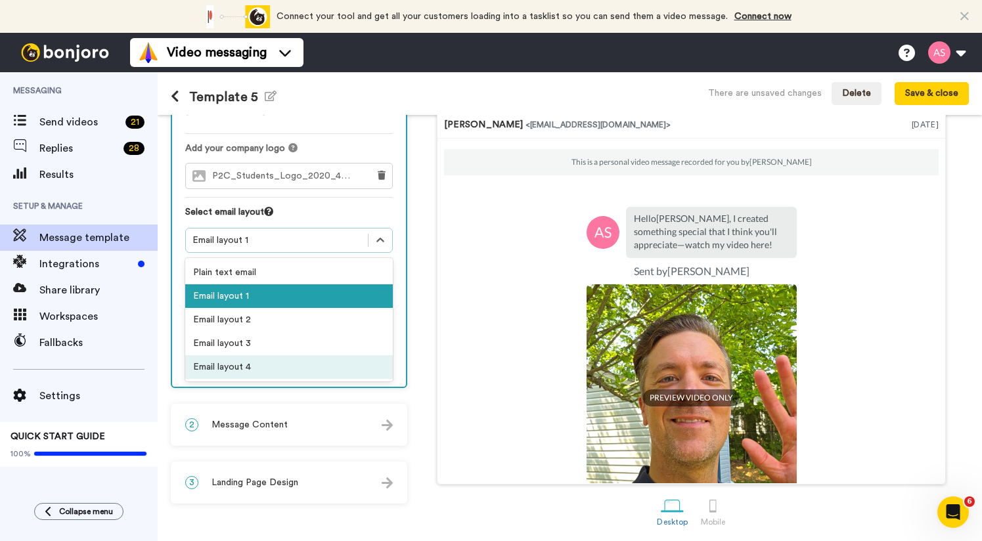
click at [288, 355] on div "Email layout 4" at bounding box center [289, 367] width 208 height 24
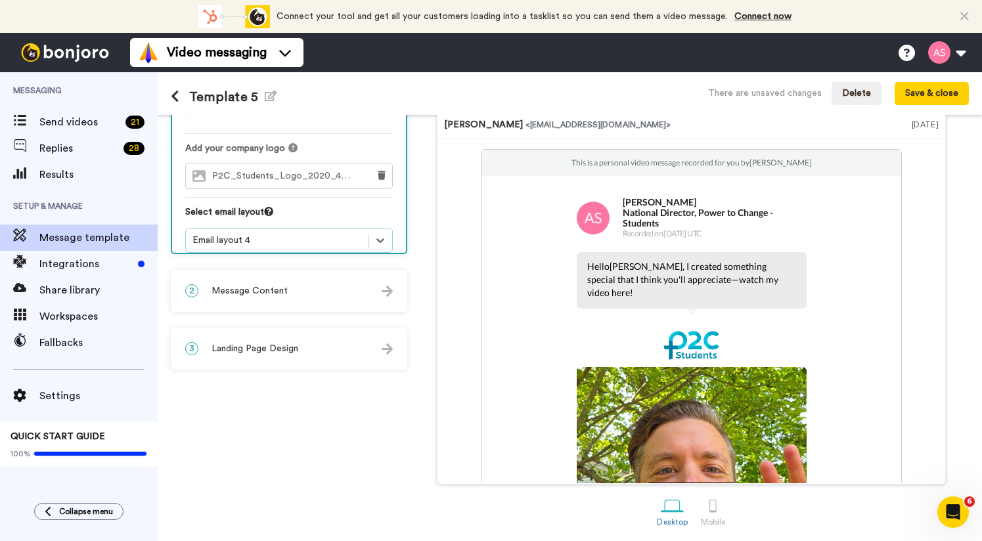
click at [368, 300] on div "2 Message Content" at bounding box center [289, 290] width 234 height 39
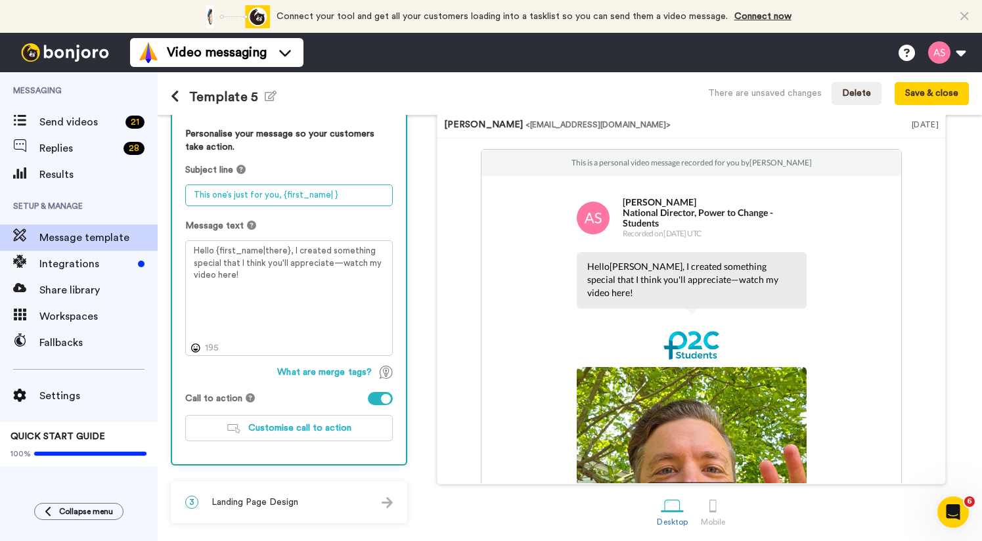
drag, startPoint x: 275, startPoint y: 196, endPoint x: 124, endPoint y: 210, distance: 151.7
click at [124, 210] on div "Messaging Send videos 21 Replies 28 Results Setup & Manage Message template Int…" at bounding box center [491, 306] width 982 height 469
click at [217, 200] on textarea "This one’s just for you, {first_name| }" at bounding box center [289, 196] width 208 height 22
drag, startPoint x: 277, startPoint y: 195, endPoint x: 149, endPoint y: 187, distance: 127.7
click at [148, 187] on div "Messaging Send videos 21 Replies 28 Results Setup & Manage Message template Int…" at bounding box center [491, 306] width 982 height 469
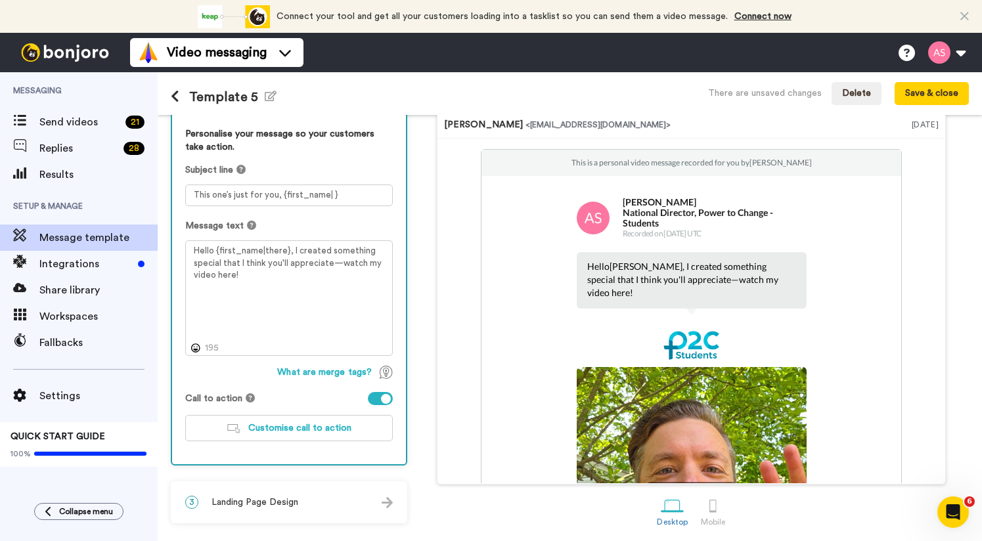
click at [965, 14] on icon at bounding box center [965, 16] width 9 height 13
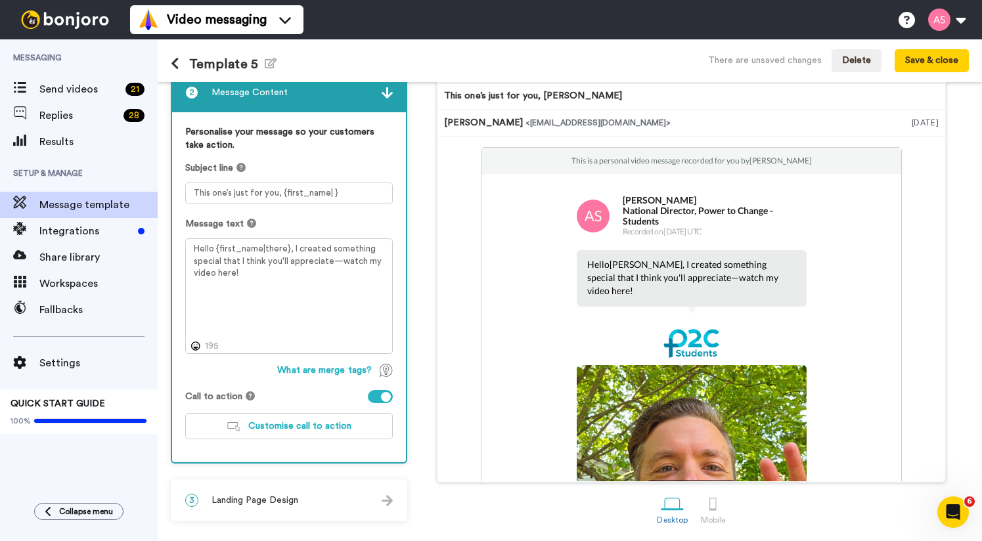
scroll to position [80, 0]
drag, startPoint x: 277, startPoint y: 191, endPoint x: 159, endPoint y: 193, distance: 117.6
click at [159, 193] on div "1 Message Setup From andy.smits@p2c.com Add your company logo P2C_Students_Logo…" at bounding box center [570, 311] width 825 height 459
type textarea "I'm so grateful for you, {first_name| }"
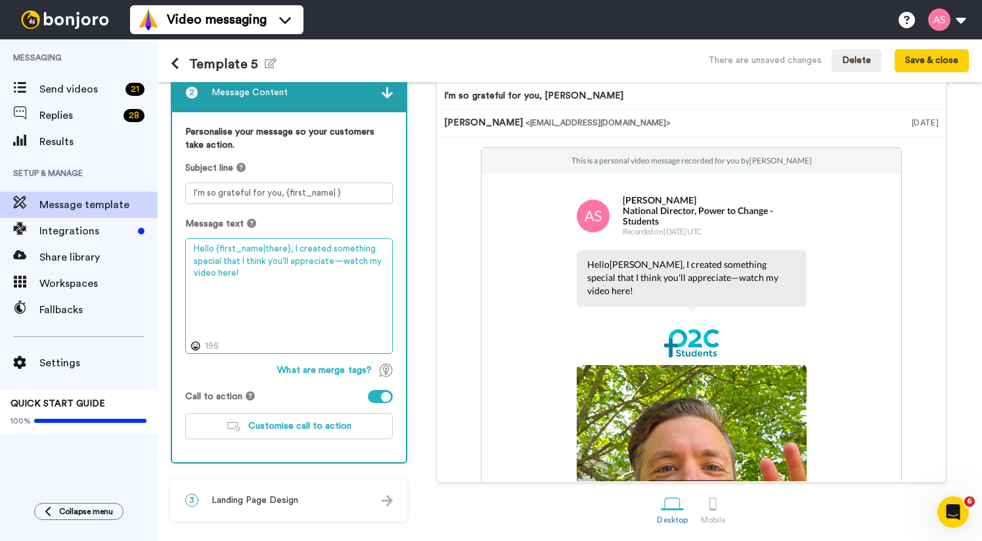
click at [198, 245] on textarea "Hello {first_name|there}, I created something special that I think you'll appre…" at bounding box center [289, 297] width 208 height 116
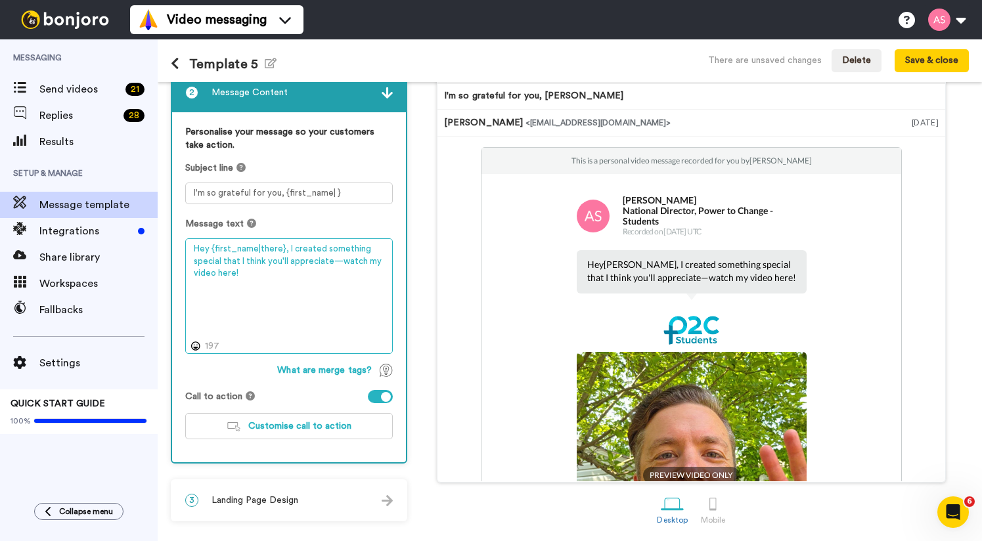
click at [286, 247] on textarea "Hey {first_name|there}, I created something special that I think you'll appreci…" at bounding box center [289, 297] width 208 height 116
click at [271, 267] on textarea "Hey {first_name|there}, I created something special that I think you'll appreci…" at bounding box center [289, 297] width 208 height 116
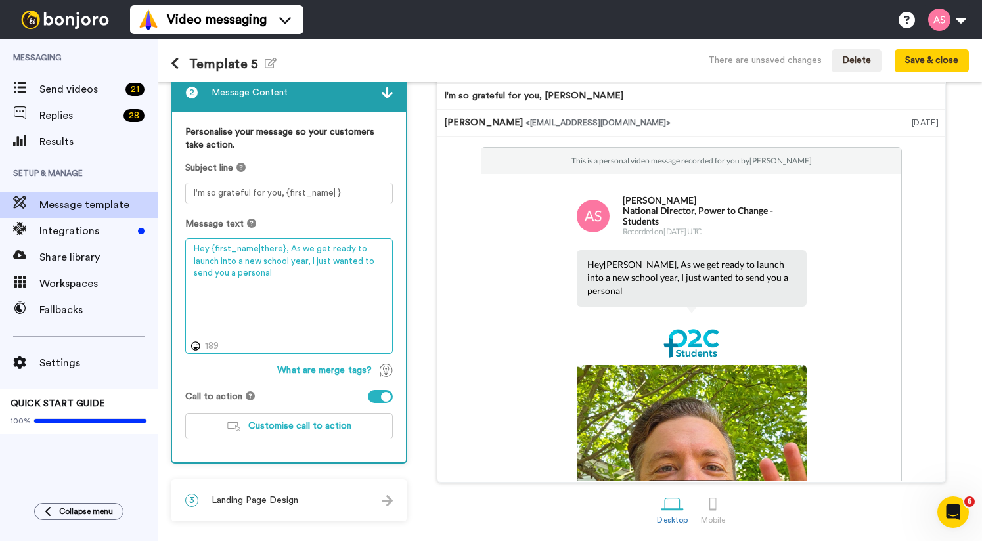
click at [312, 260] on textarea "Hey {first_name|there}, As we get ready to launch into a new school year, I jus…" at bounding box center [289, 297] width 208 height 116
click at [287, 246] on textarea "Hey {first_name|there}, As we get ready to launch into a new school year, I wan…" at bounding box center [289, 297] width 208 height 116
click at [312, 316] on textarea "Hey {first_name|there}, As we get ready to launch into a new school year, I wan…" at bounding box center [289, 297] width 208 height 116
type textarea "Hey {first_name|there}, As we get ready to launch into a new school year, I wan…"
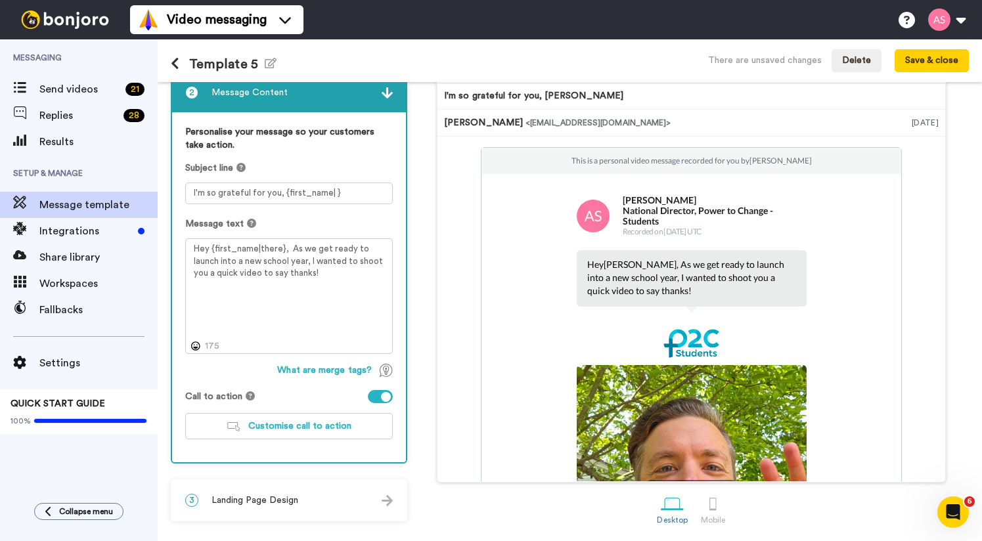
click at [409, 278] on div "1 Message Setup From andy.smits@p2c.com Add your company logo P2C_Students_Logo…" at bounding box center [292, 273] width 243 height 518
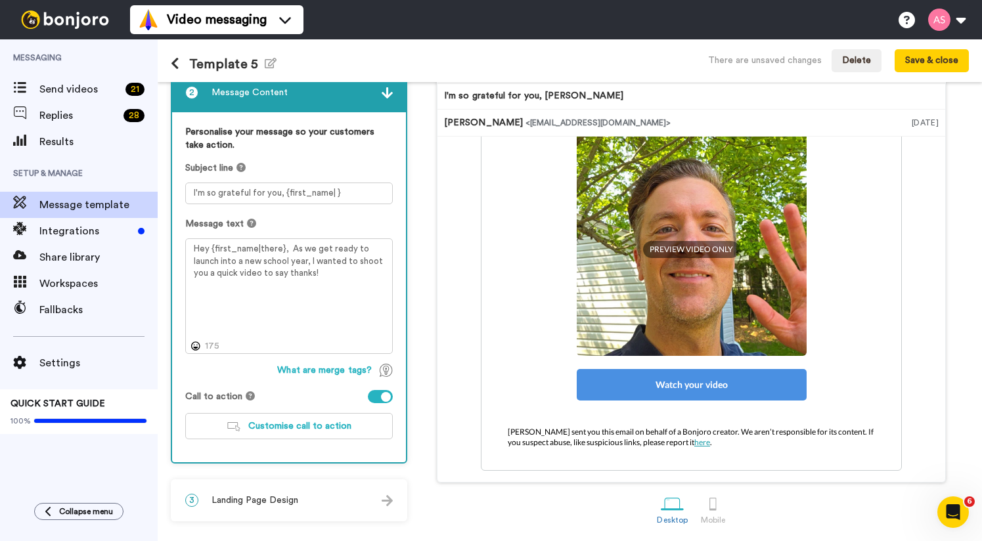
click at [302, 508] on div "3 Landing Page Design" at bounding box center [289, 500] width 234 height 39
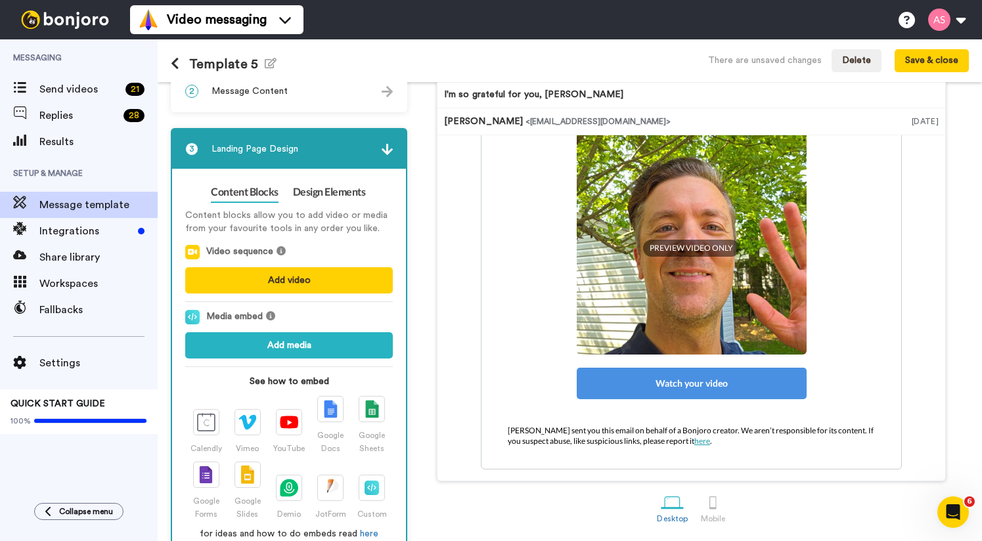
scroll to position [0, 0]
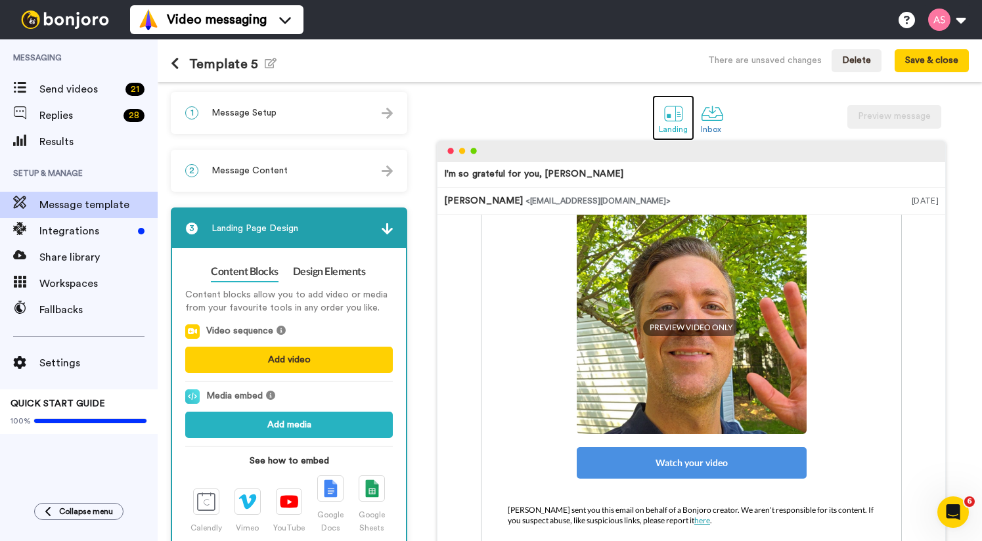
click at [678, 112] on div at bounding box center [673, 113] width 23 height 23
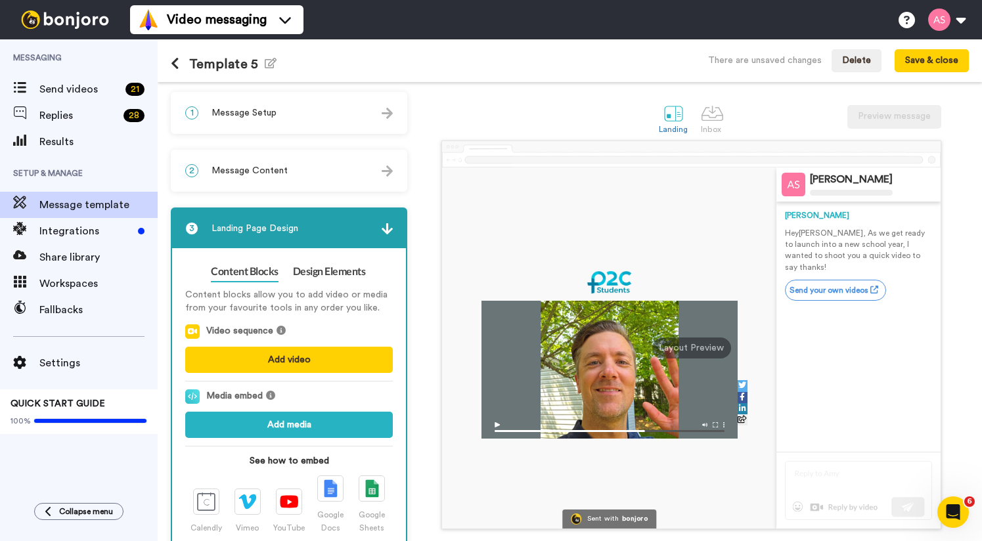
click at [325, 305] on p "Content blocks allow you to add video or media from your favourite tools in any…" at bounding box center [289, 301] width 208 height 26
click at [280, 330] on icon at bounding box center [281, 330] width 9 height 9
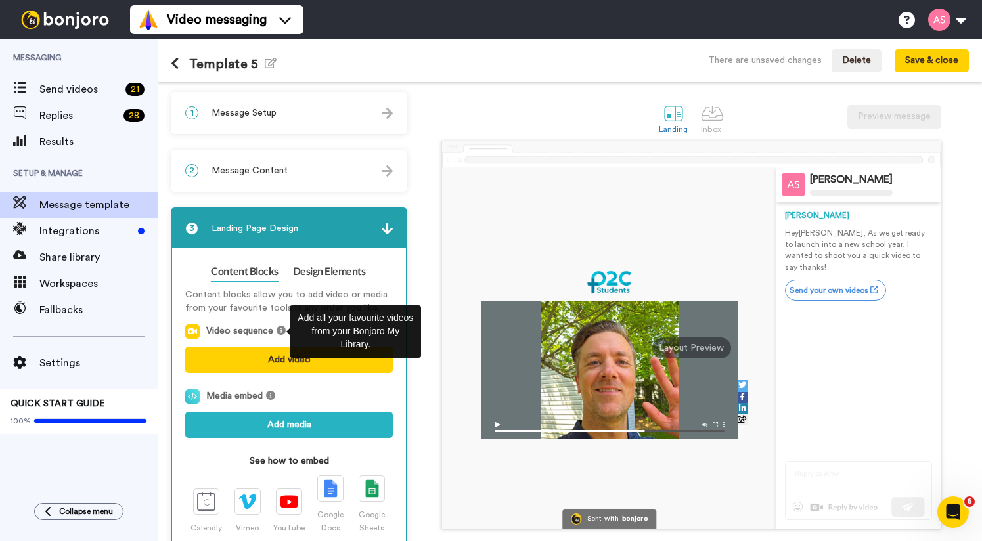
click at [226, 297] on p "Content blocks allow you to add video or media from your favourite tools in any…" at bounding box center [289, 301] width 208 height 26
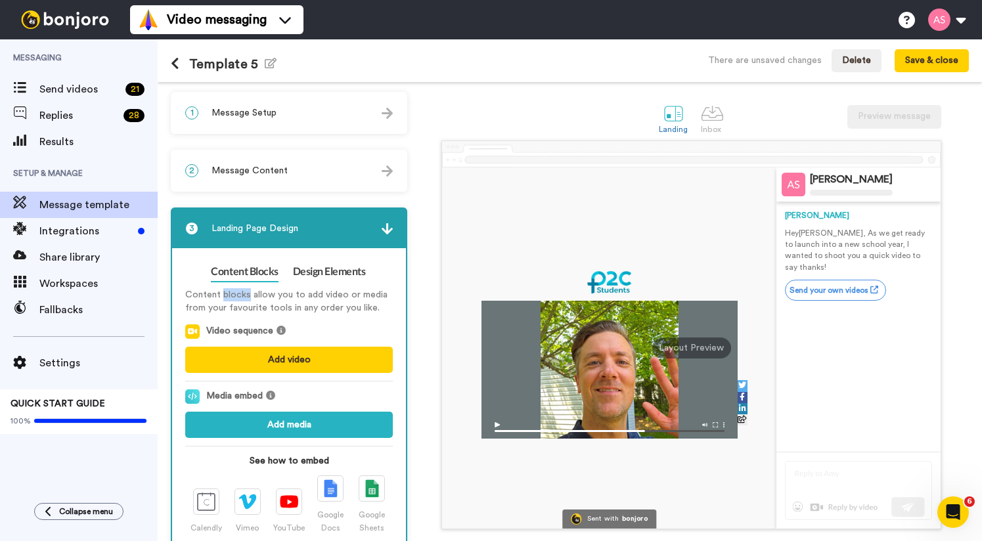
click at [226, 297] on p "Content blocks allow you to add video or media from your favourite tools in any…" at bounding box center [289, 301] width 208 height 26
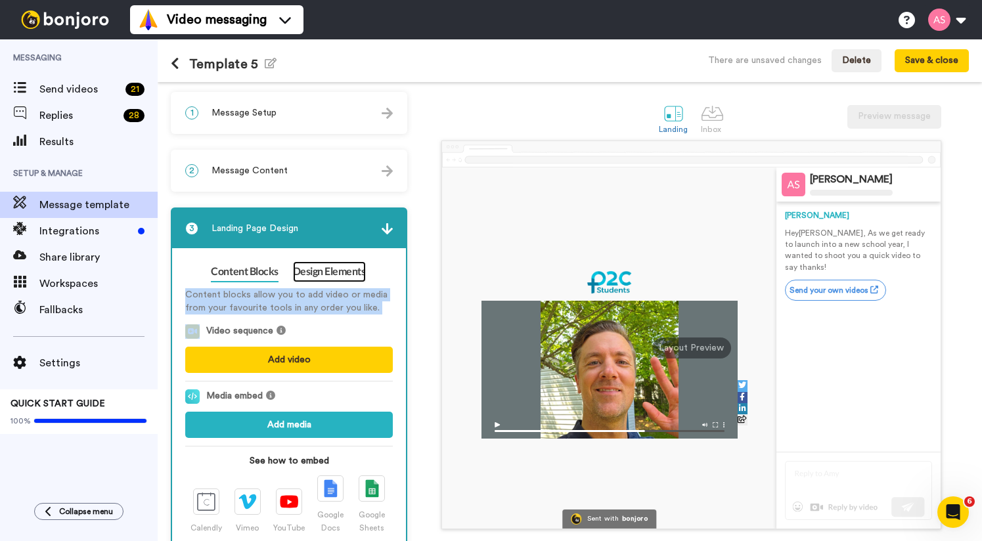
click at [315, 278] on link "Design Elements" at bounding box center [329, 271] width 73 height 21
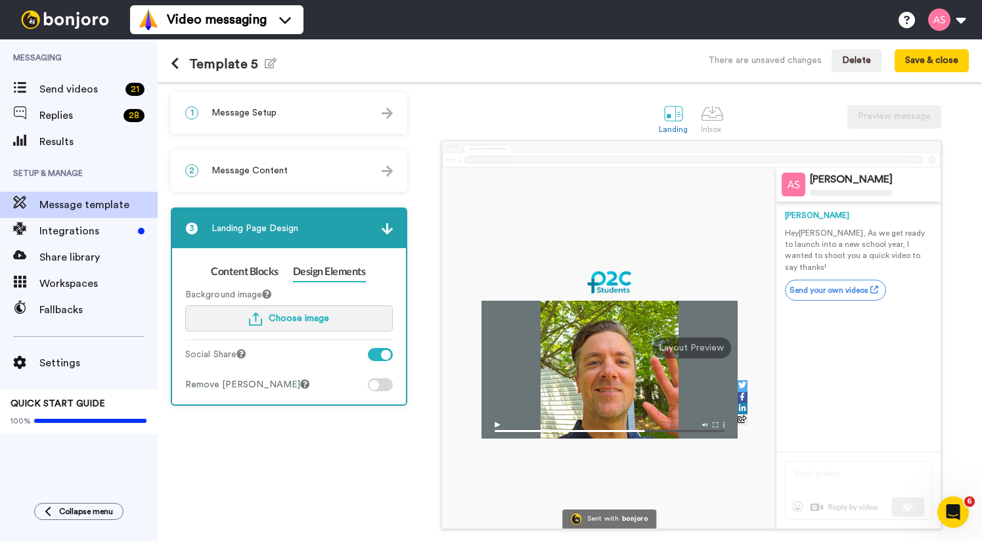
click at [284, 325] on button "Choose image" at bounding box center [289, 319] width 208 height 26
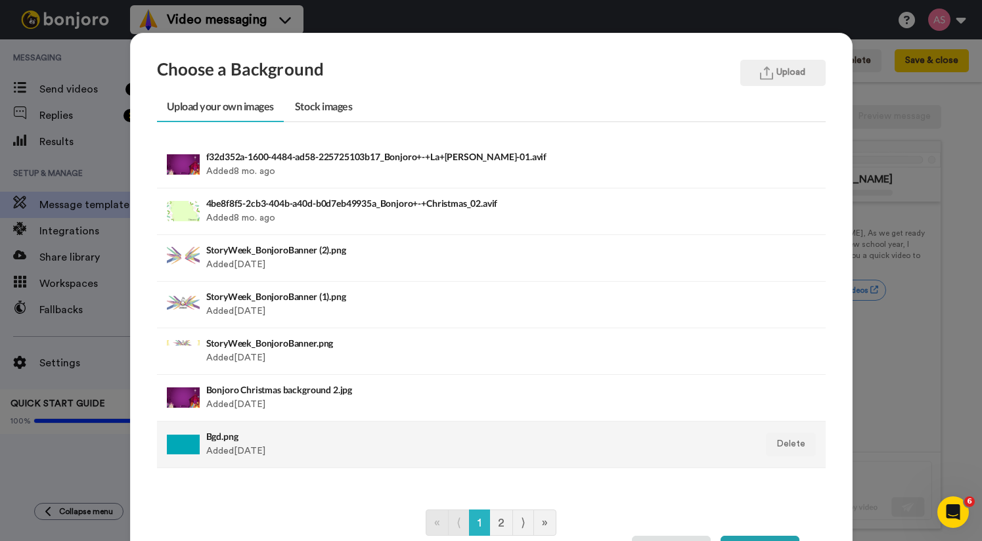
click at [290, 456] on div "Bgd.png Added 4 yr. ago" at bounding box center [427, 444] width 442 height 33
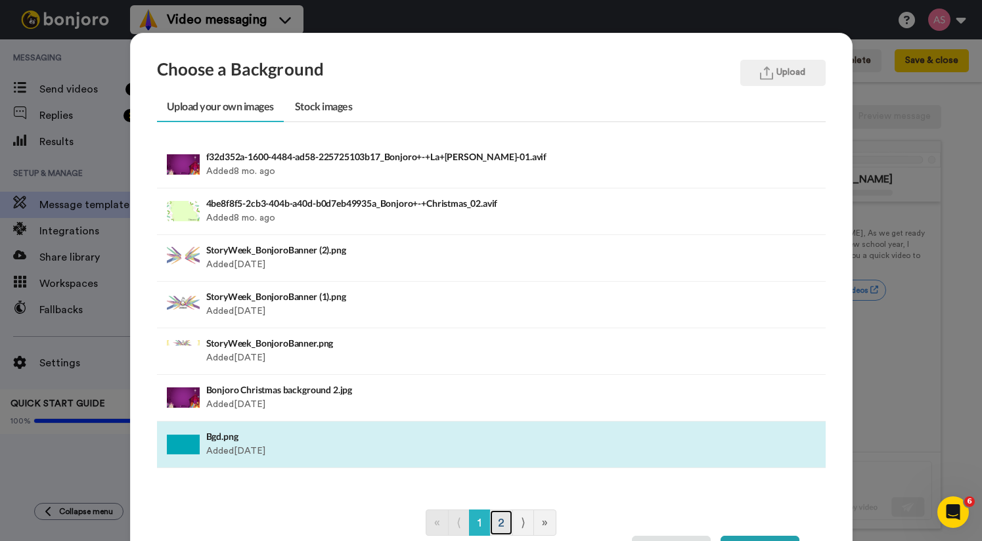
click at [503, 520] on link "2" at bounding box center [501, 523] width 24 height 26
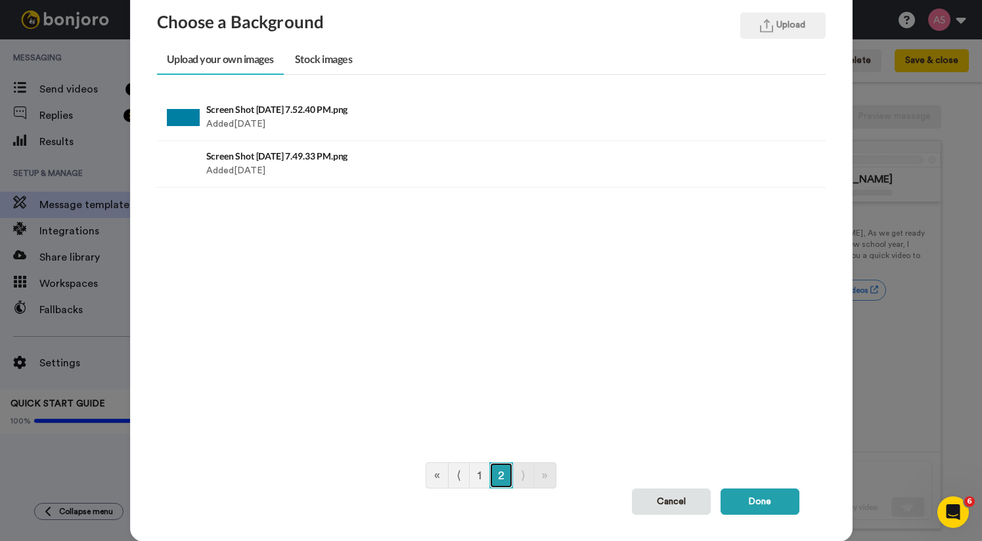
scroll to position [62, 0]
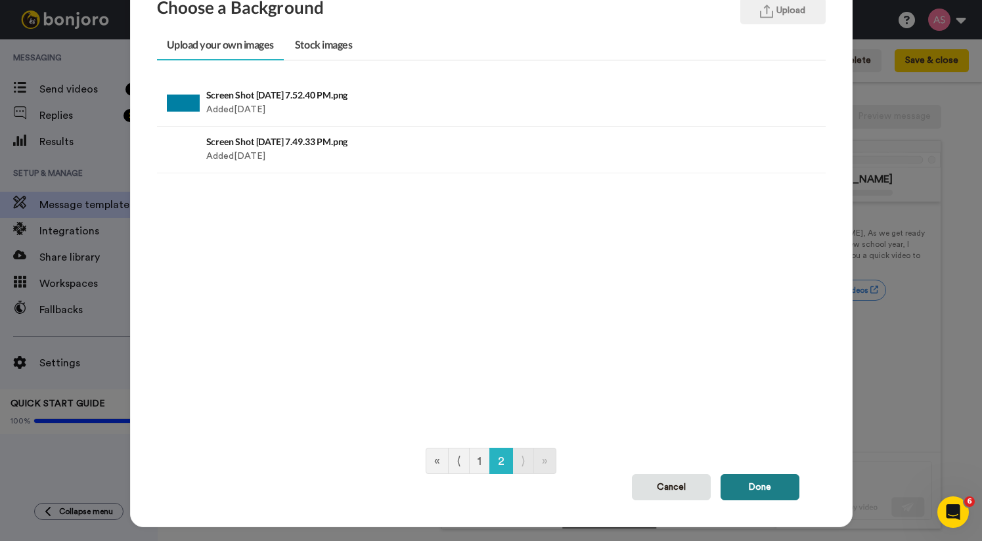
click at [779, 474] on button "Done" at bounding box center [760, 487] width 79 height 26
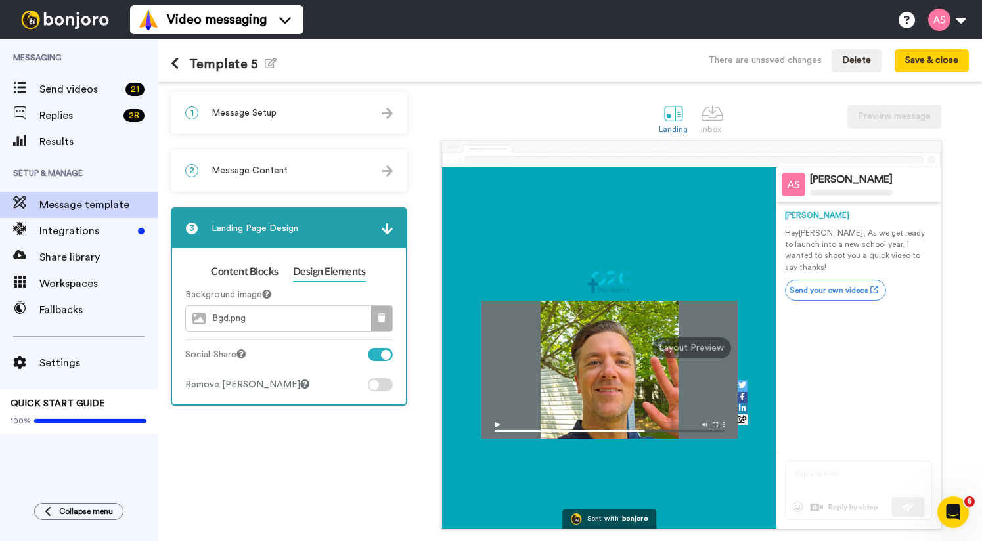
click at [379, 318] on icon at bounding box center [382, 317] width 8 height 9
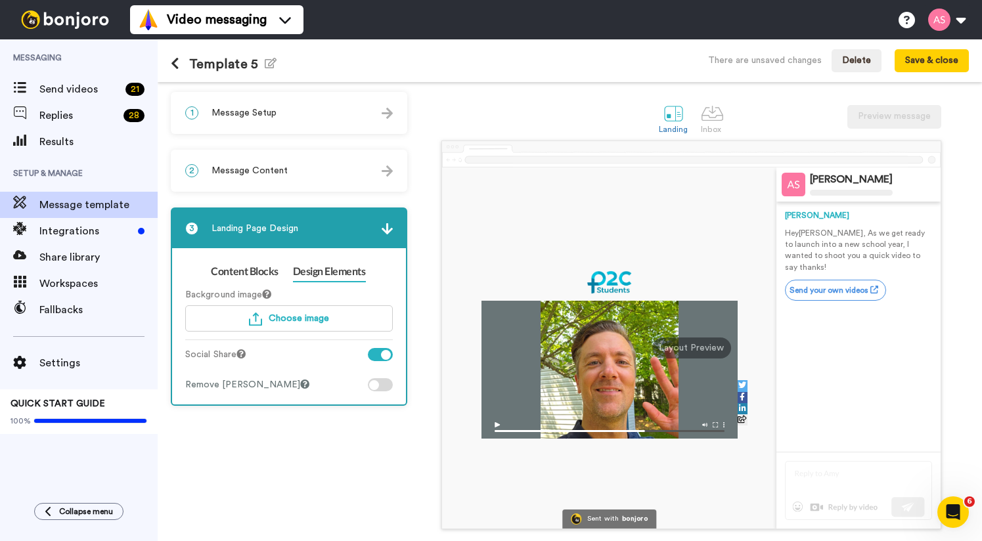
click at [384, 388] on div at bounding box center [380, 384] width 25 height 13
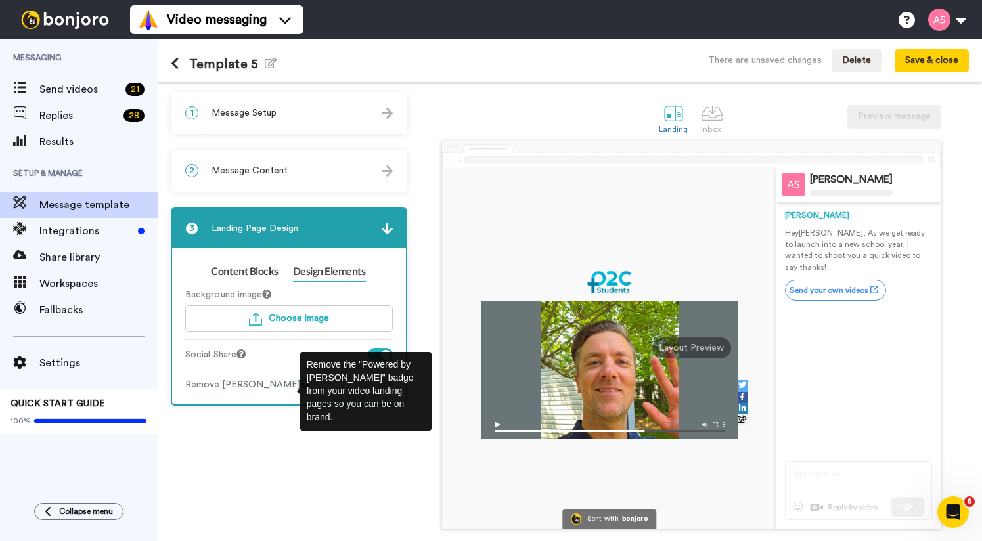
click at [300, 388] on icon at bounding box center [304, 384] width 9 height 9
click at [259, 388] on div "Remove Bonjoro Badge" at bounding box center [247, 384] width 124 height 13
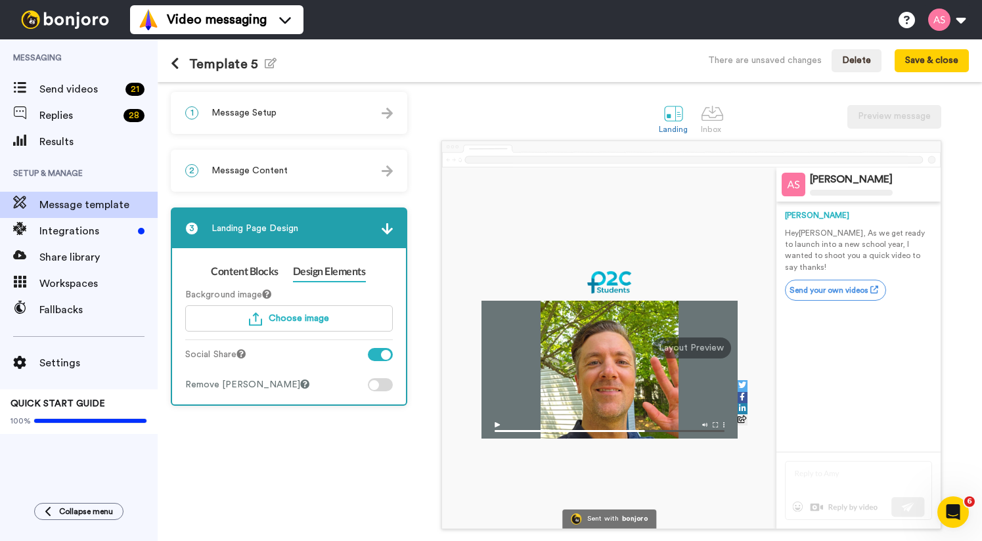
click at [377, 355] on div at bounding box center [380, 354] width 25 height 13
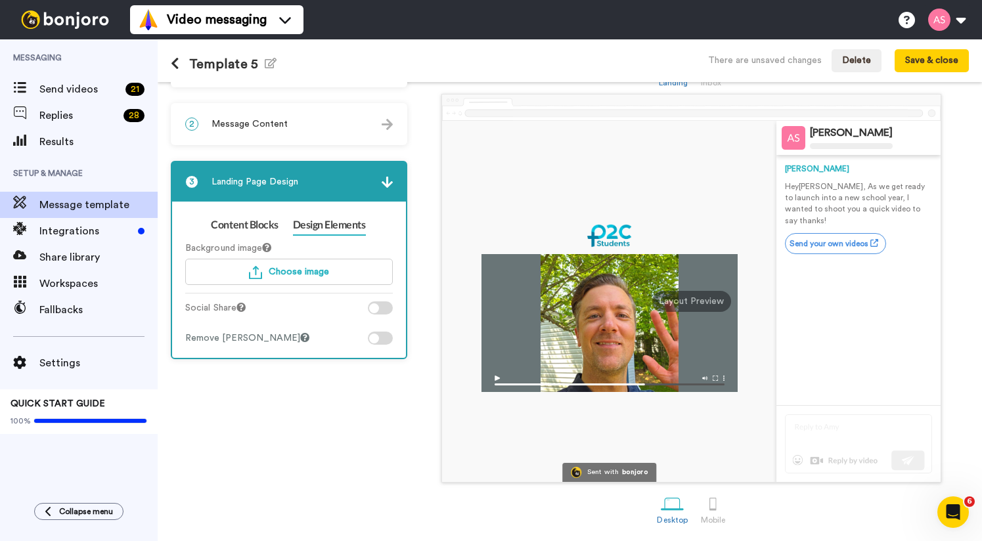
click at [224, 212] on div "Content Blocks Design Elements Content blocks allow you to add video or media f…" at bounding box center [289, 280] width 234 height 156
click at [229, 225] on link "Content Blocks" at bounding box center [244, 225] width 67 height 21
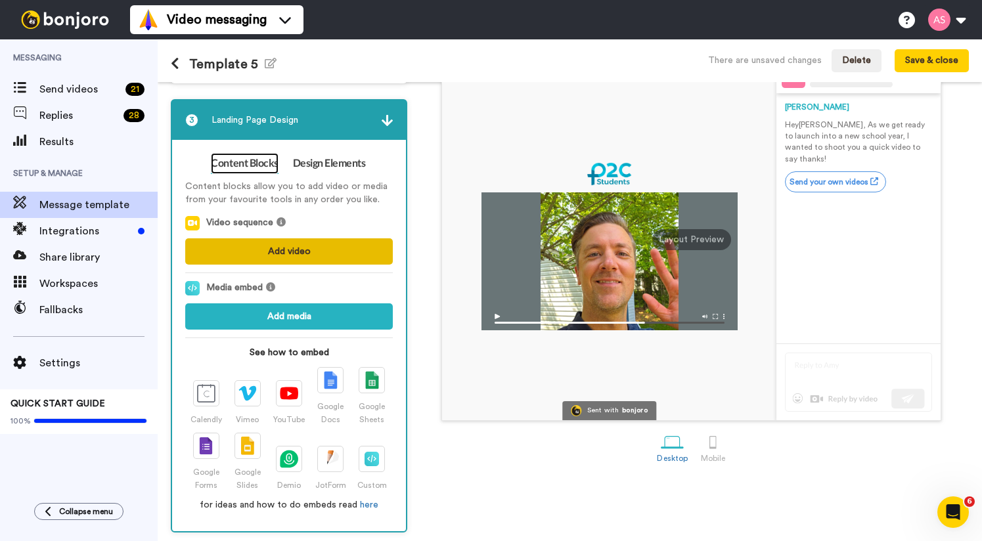
scroll to position [110, 0]
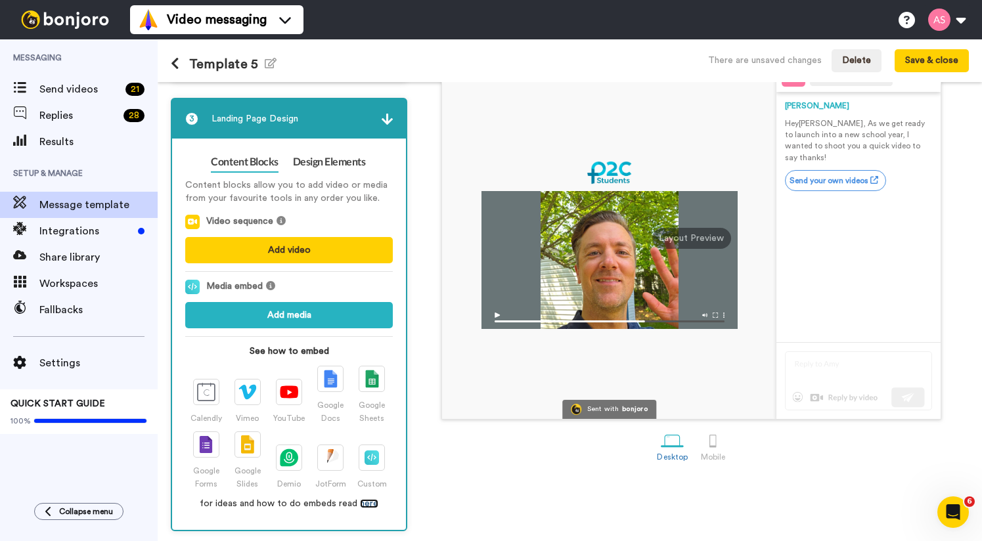
click at [365, 508] on link "here" at bounding box center [369, 503] width 18 height 9
click at [930, 65] on button "Save & close" at bounding box center [932, 61] width 74 height 24
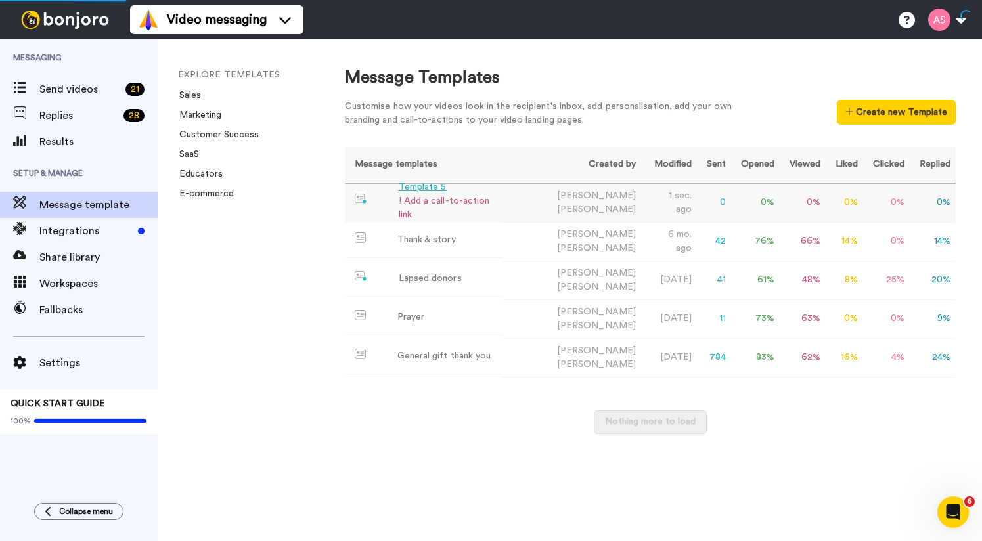
click at [485, 212] on div "! Add a call-to-action link" at bounding box center [449, 208] width 100 height 28
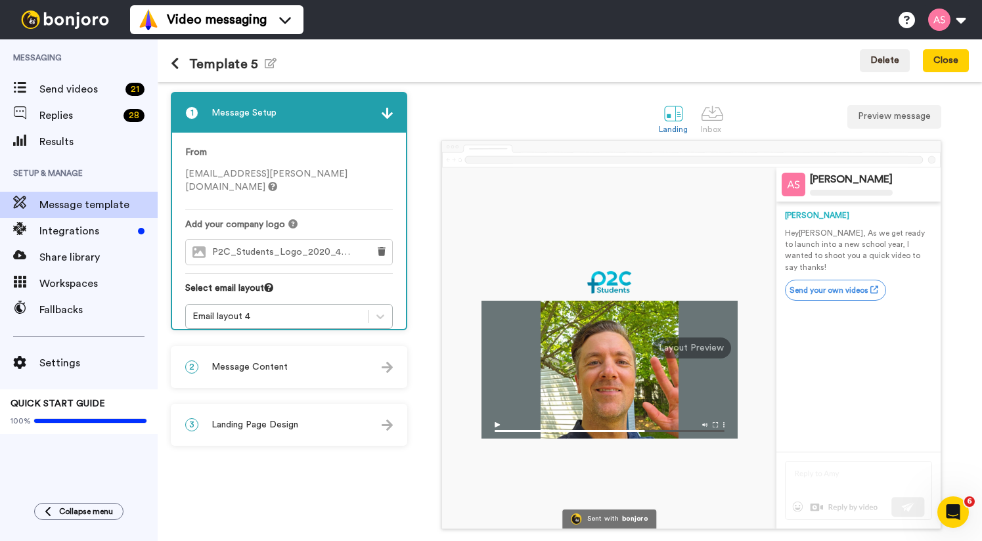
click at [315, 424] on div "3 Landing Page Design" at bounding box center [289, 424] width 234 height 39
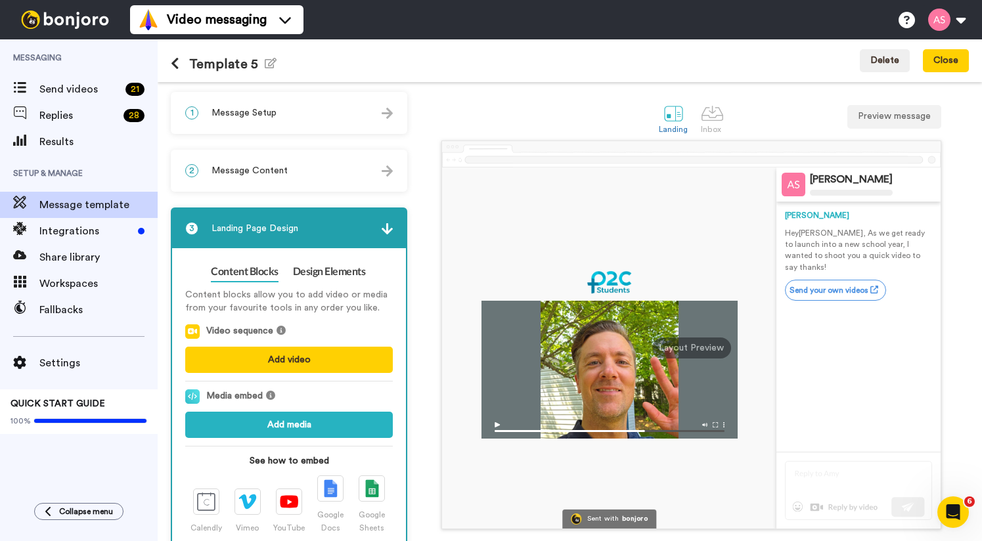
click at [250, 156] on div "2 Message Content" at bounding box center [289, 170] width 234 height 39
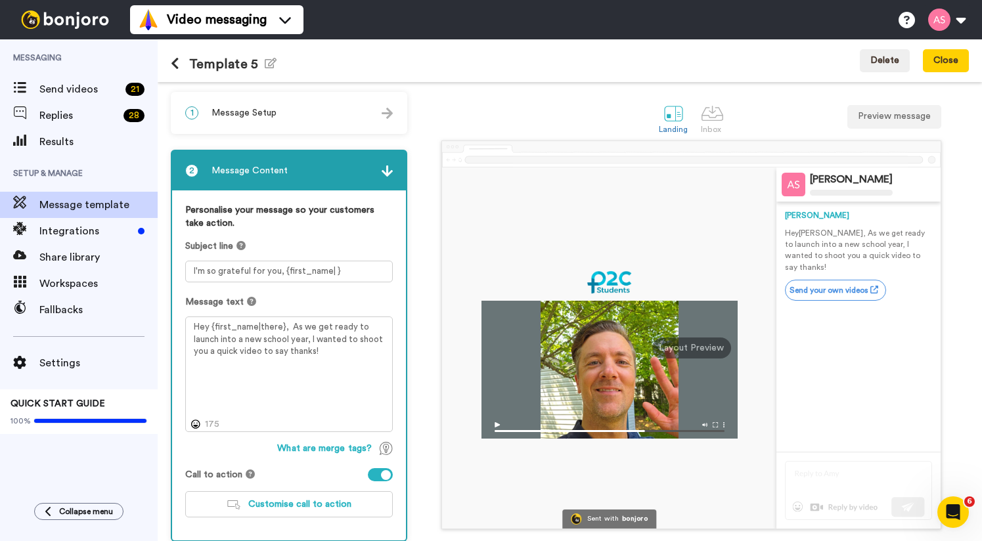
scroll to position [68, 0]
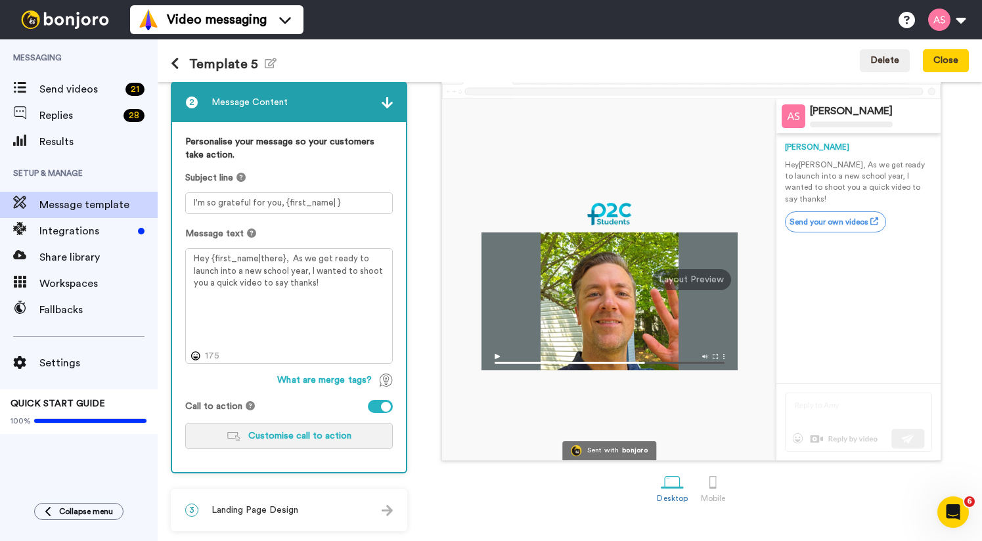
click at [313, 434] on span "Customise call to action" at bounding box center [299, 436] width 103 height 9
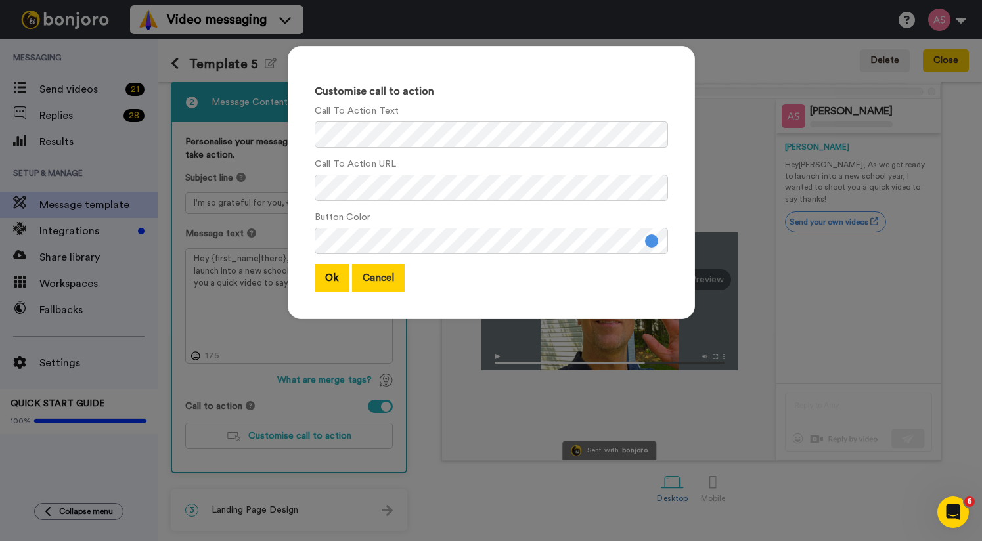
click at [371, 283] on button "Cancel" at bounding box center [378, 278] width 53 height 28
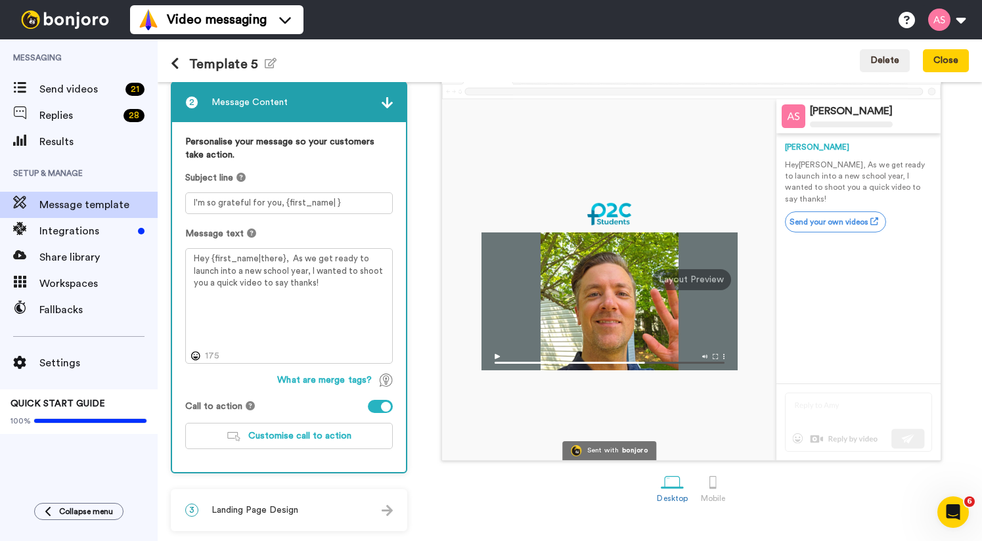
click at [246, 405] on icon at bounding box center [250, 405] width 9 height 9
